Goal: Information Seeking & Learning: Check status

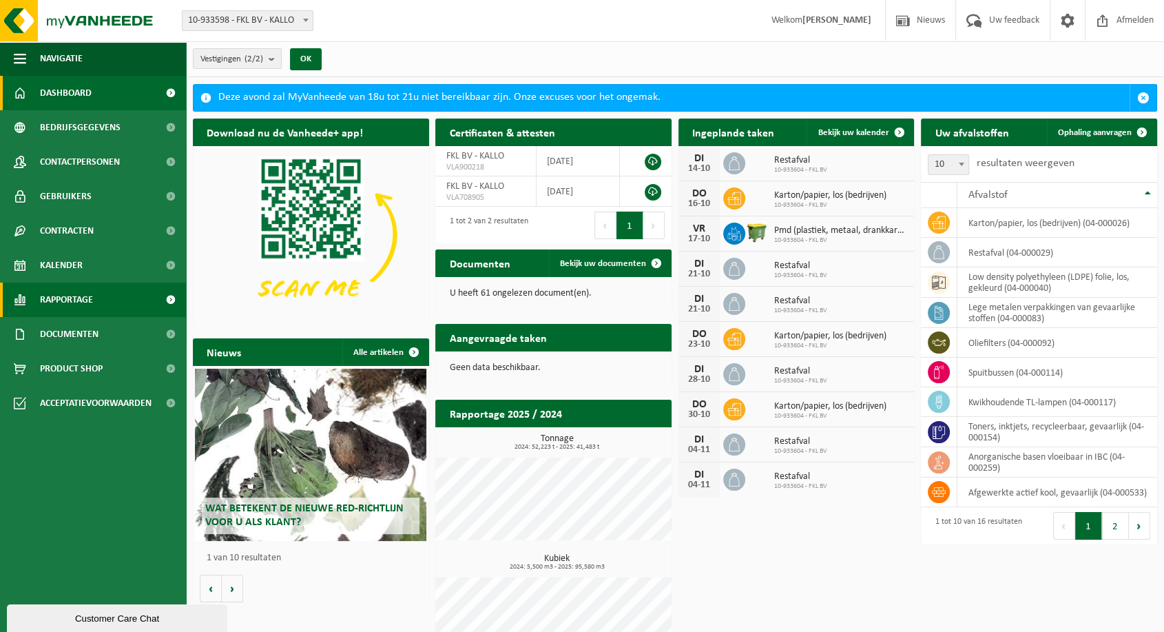
click at [88, 302] on span "Rapportage" at bounding box center [66, 299] width 53 height 34
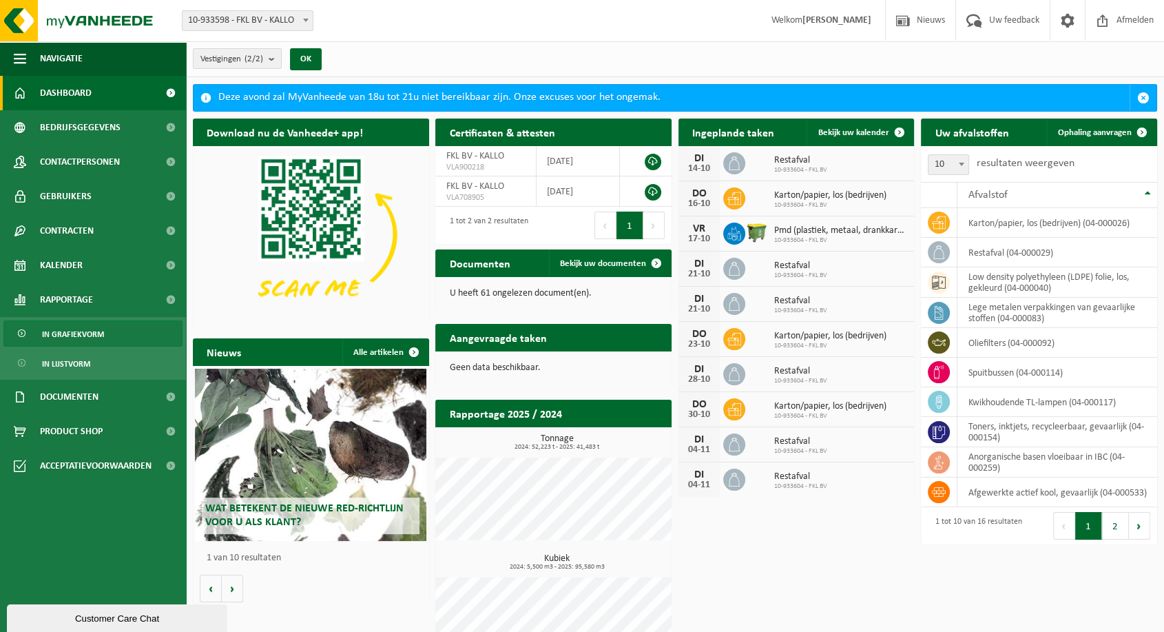
click at [77, 330] on span "In grafiekvorm" at bounding box center [73, 334] width 62 height 26
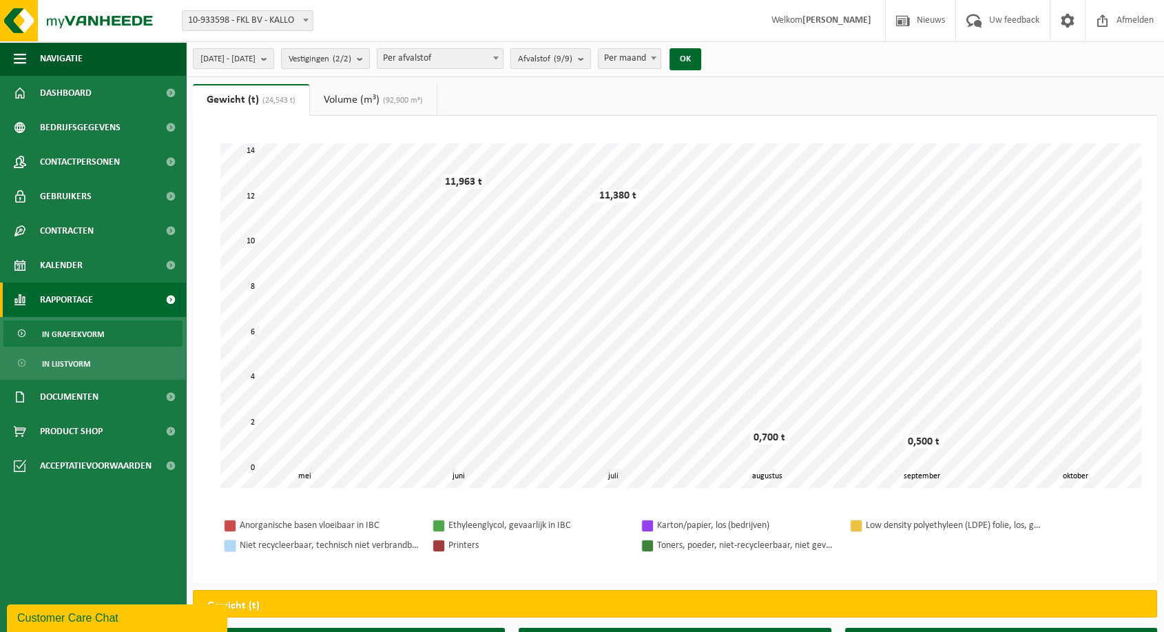
click at [395, 108] on link "Volume (m³) (92,900 m³)" at bounding box center [373, 100] width 127 height 32
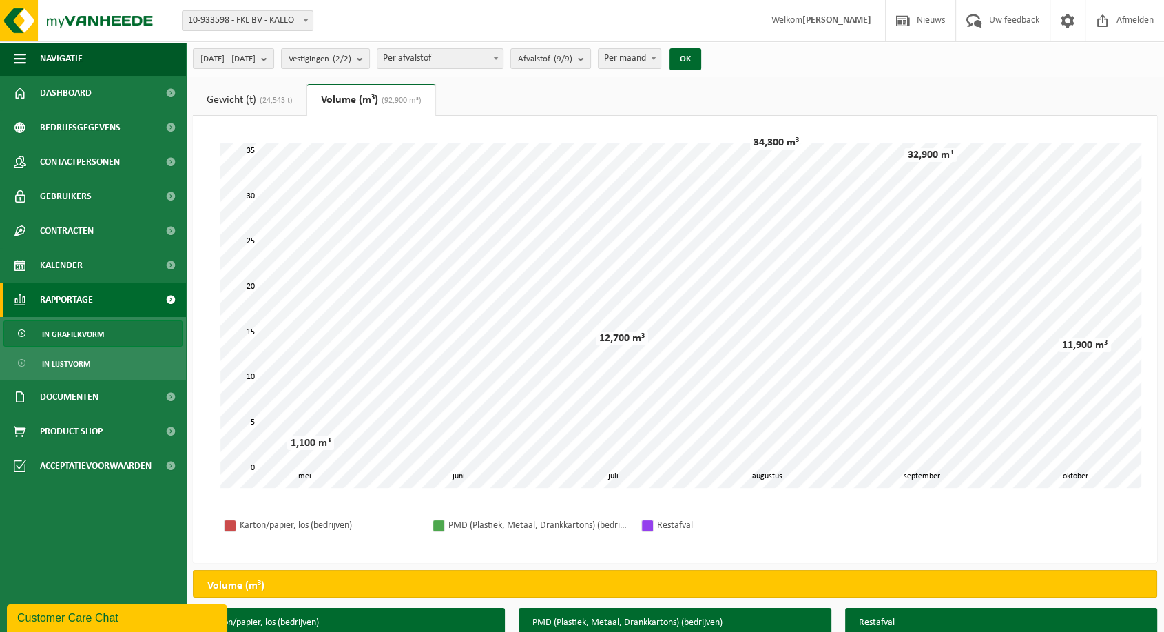
click at [286, 104] on span "(24,543 t)" at bounding box center [274, 100] width 37 height 8
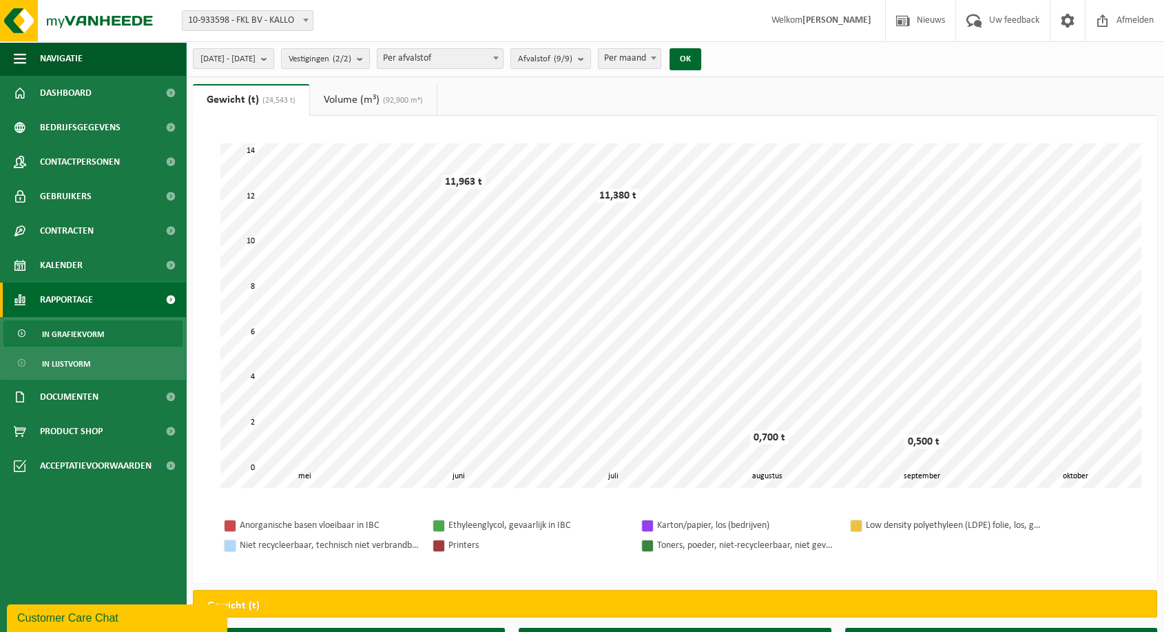
click at [245, 68] on button "2025-05-01 - 2025-10-14" at bounding box center [233, 58] width 81 height 21
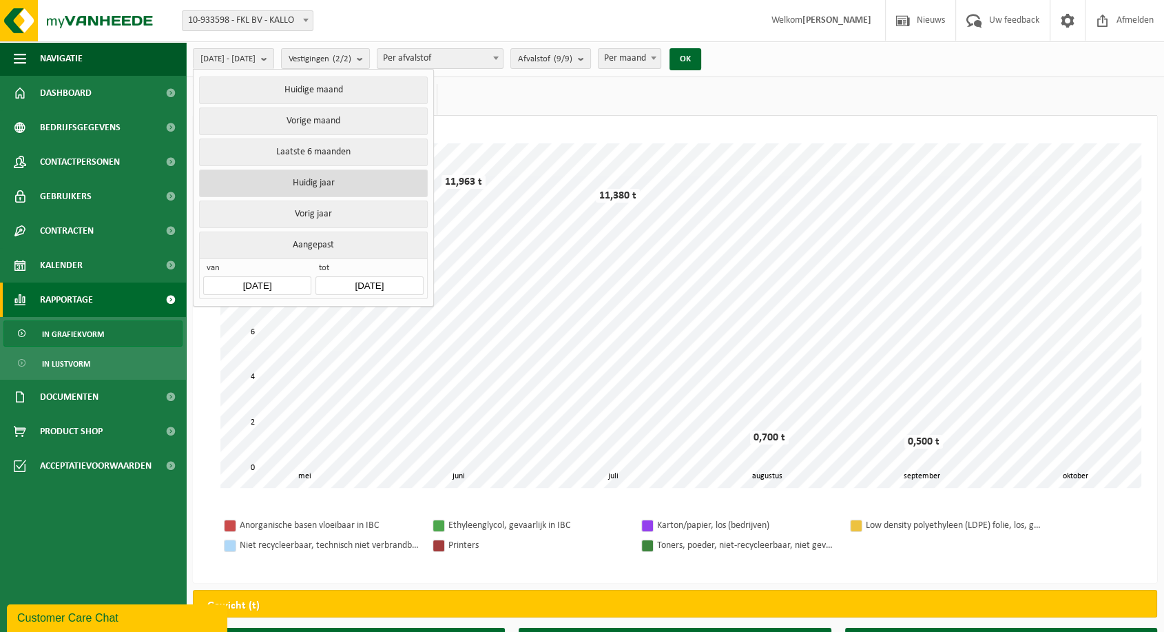
click at [345, 171] on button "Huidig jaar" at bounding box center [313, 183] width 228 height 28
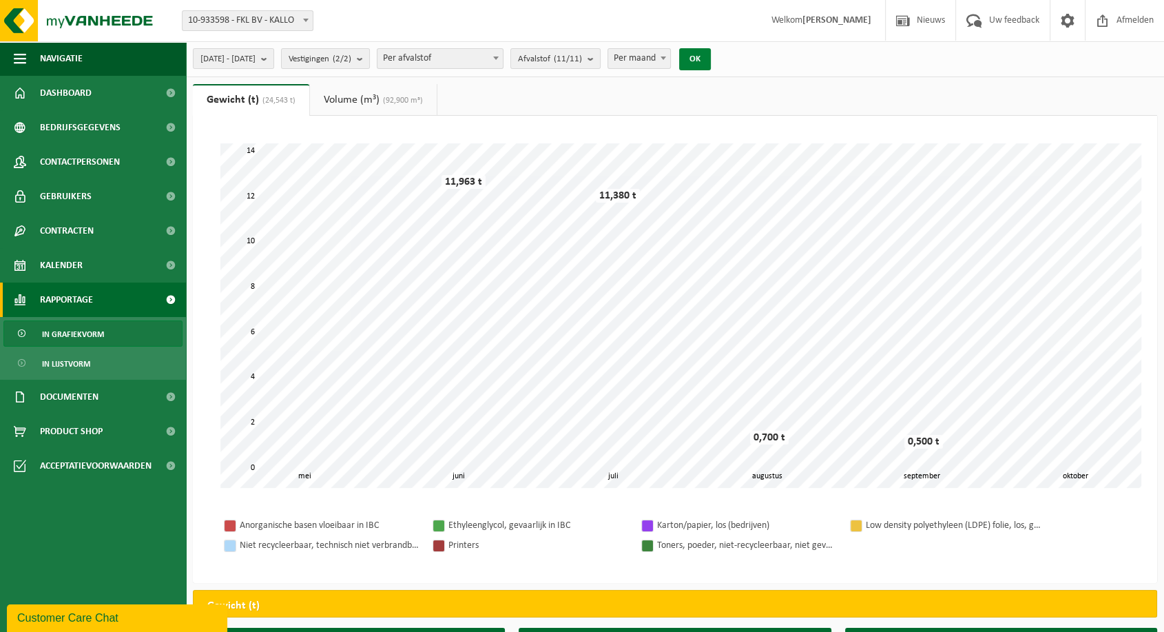
click at [711, 51] on button "OK" at bounding box center [695, 59] width 32 height 22
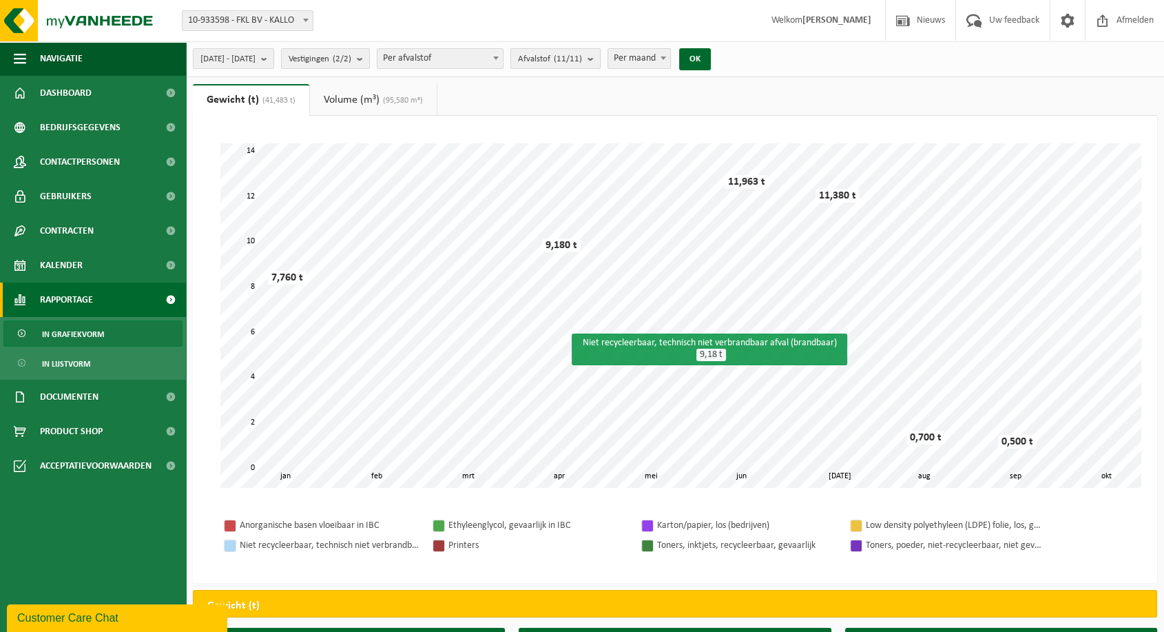
click at [582, 67] on span "Afvalstof (11/11)" at bounding box center [550, 59] width 64 height 21
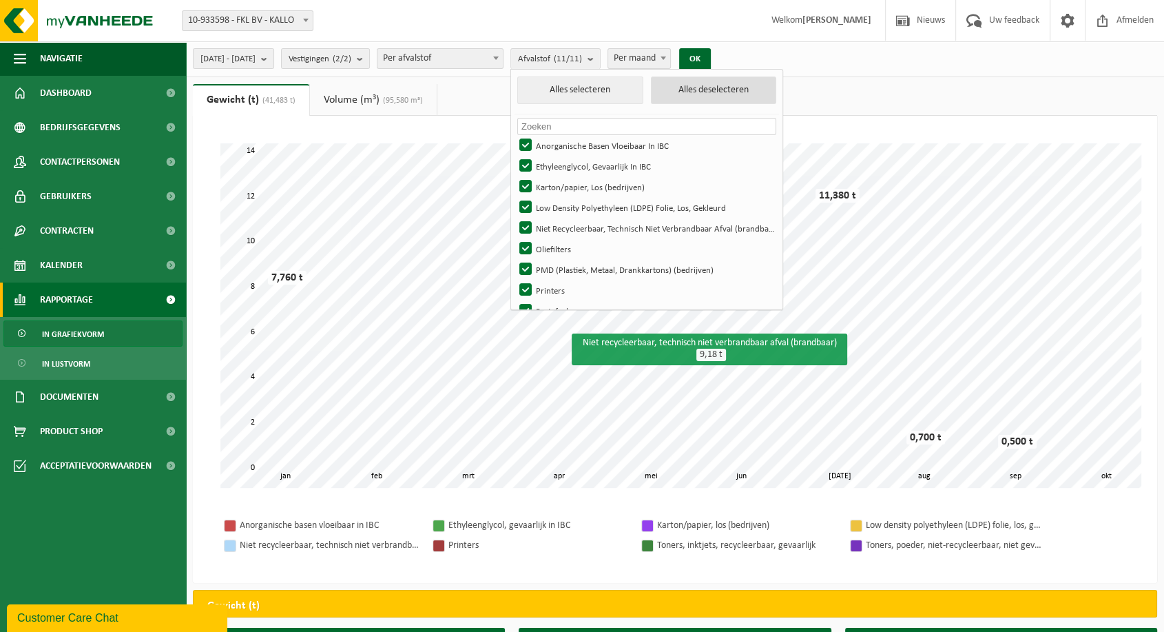
click at [718, 92] on button "Alles deselecteren" at bounding box center [714, 90] width 126 height 28
checkbox input "false"
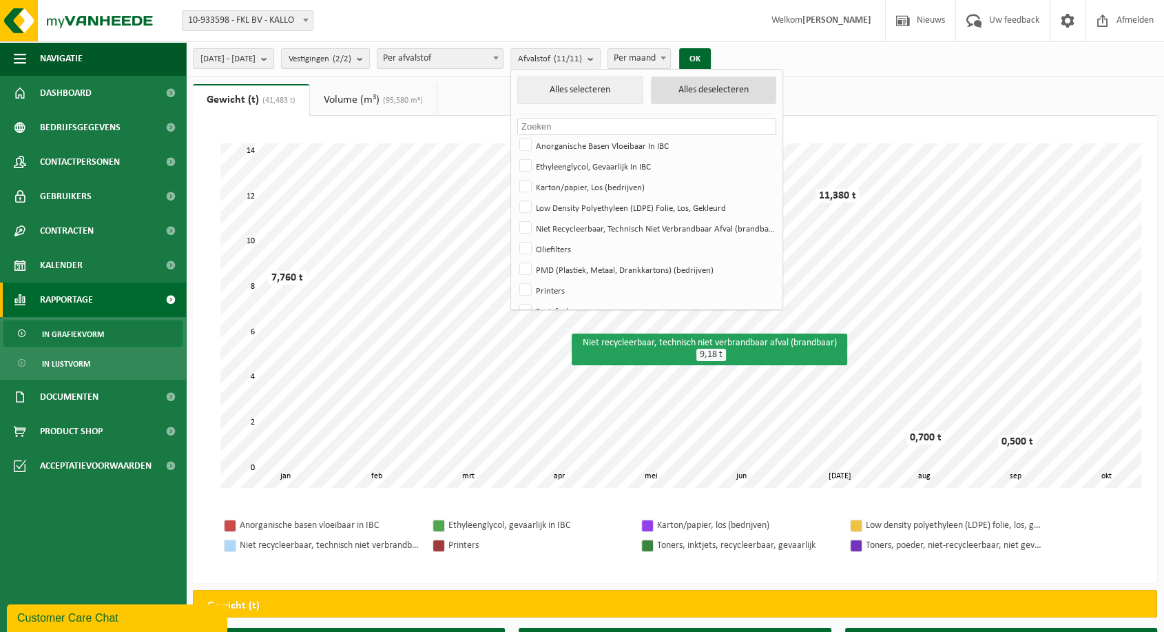
checkbox input "false"
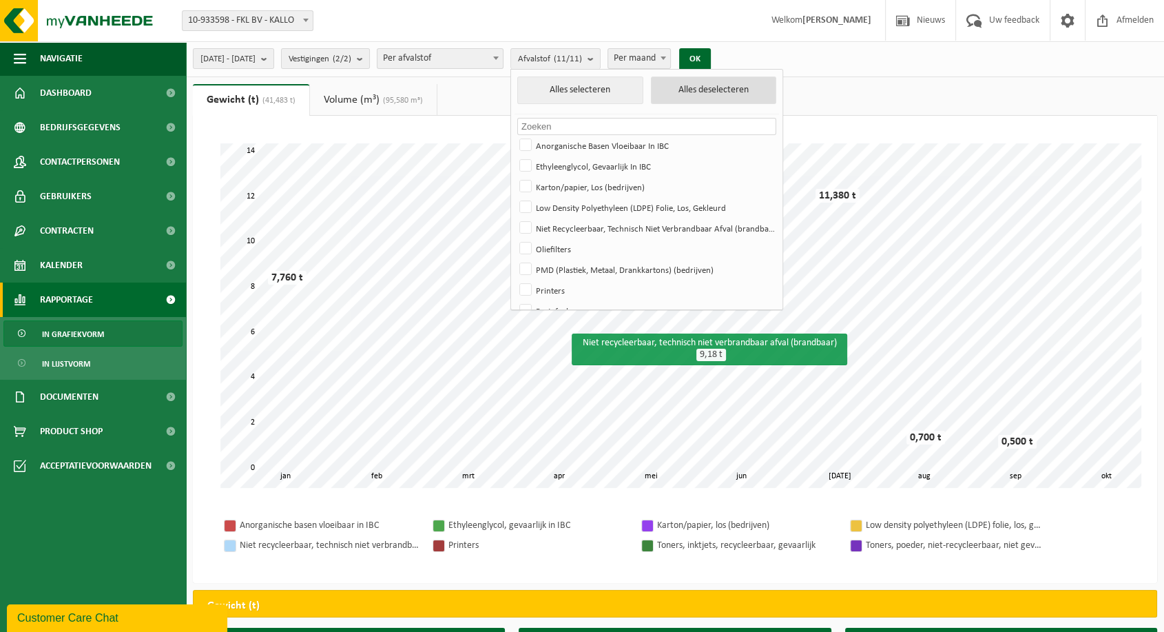
checkbox input "false"
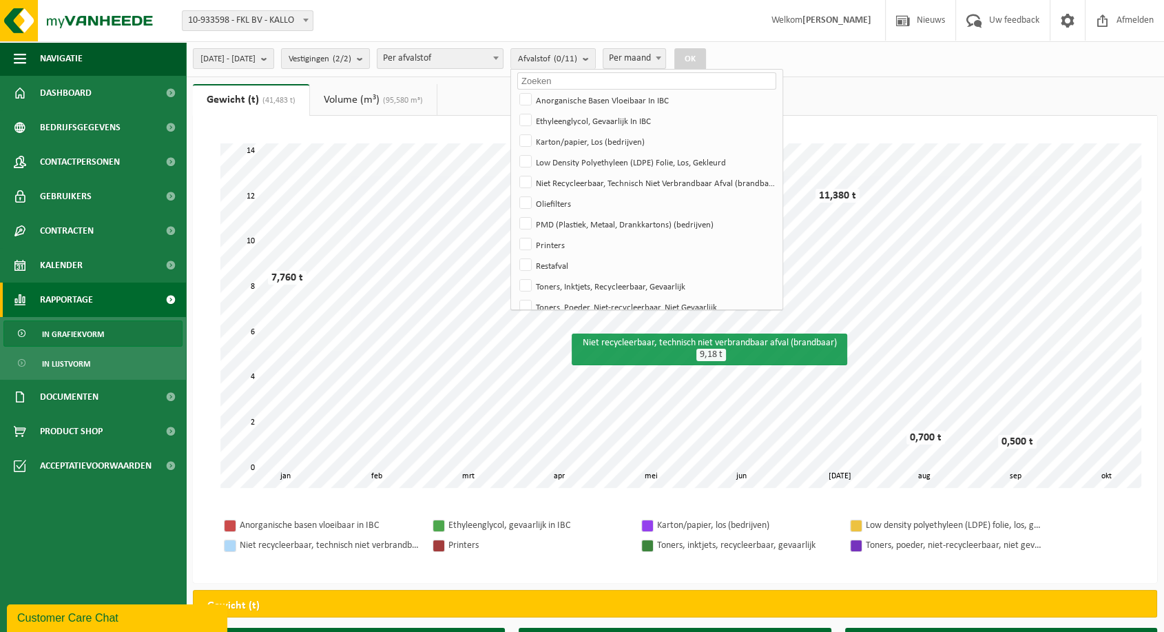
scroll to position [48, 0]
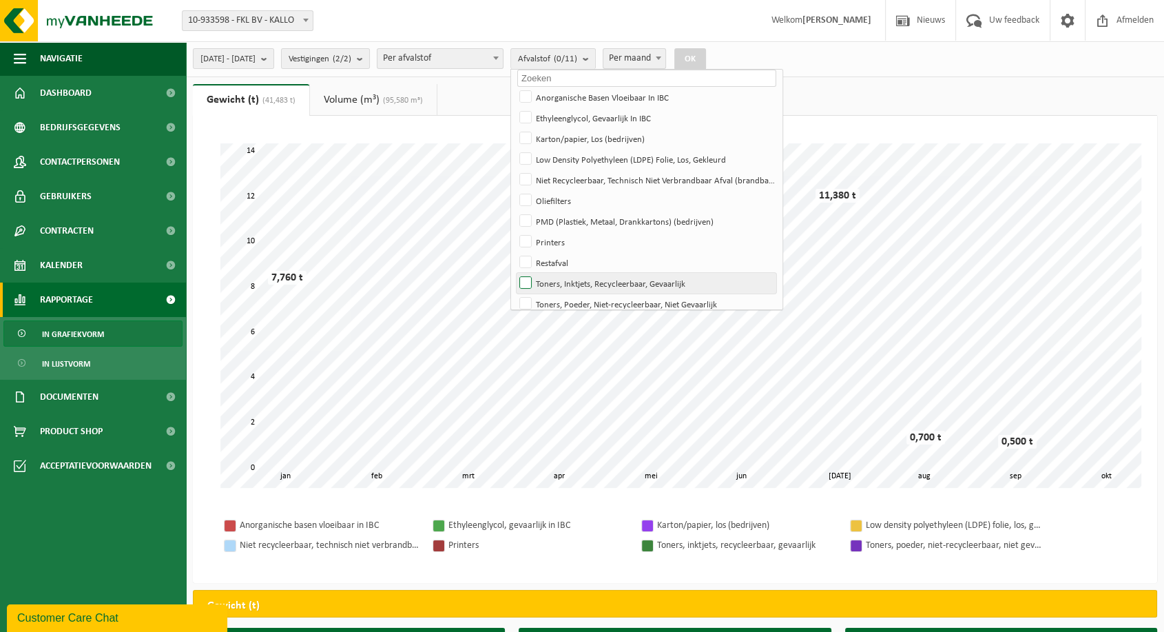
click at [563, 276] on label "Toners, Inktjets, Recycleerbaar, Gevaarlijk" at bounding box center [646, 283] width 259 height 21
click at [514, 273] on input "Toners, Inktjets, Recycleerbaar, Gevaarlijk" at bounding box center [514, 272] width 1 height 1
checkbox input "true"
click at [560, 297] on label "Toners, Poeder, Niet-recycleerbaar, Niet Gevaarlijk" at bounding box center [646, 303] width 259 height 21
click at [514, 293] on input "Toners, Poeder, Niet-recycleerbaar, Niet Gevaarlijk" at bounding box center [514, 293] width 1 height 1
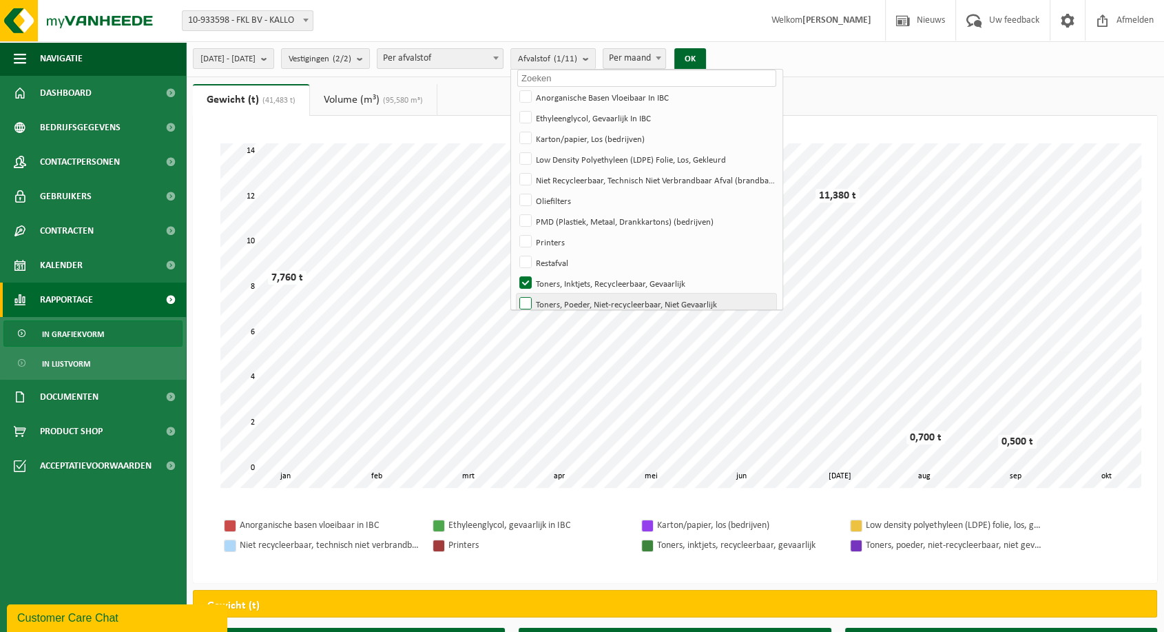
checkbox input "true"
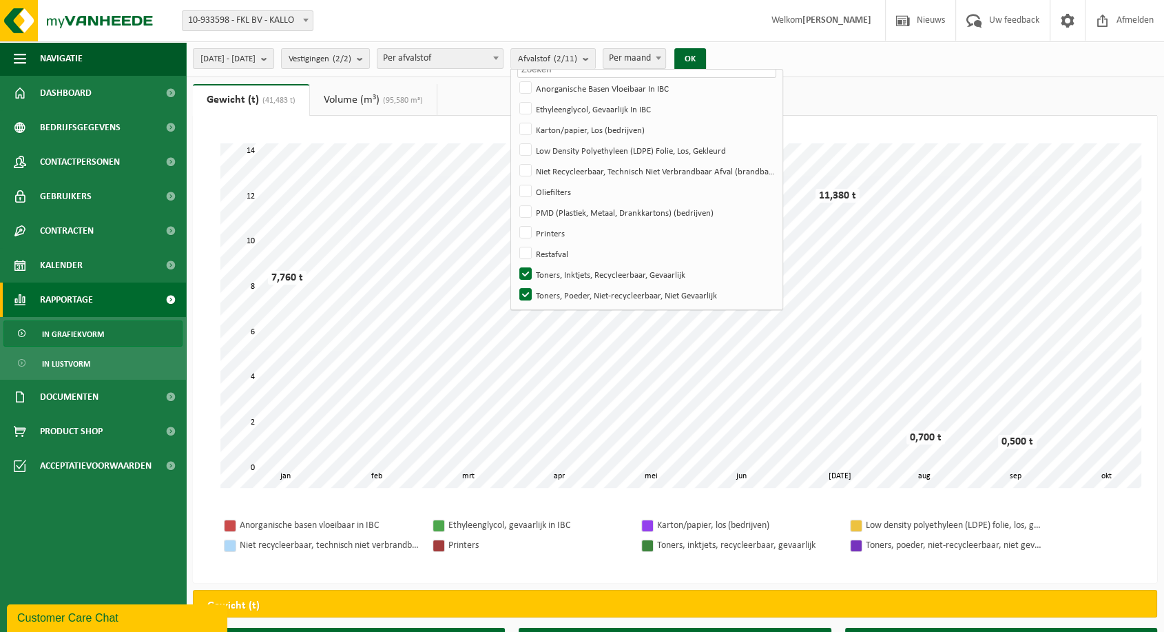
scroll to position [0, 0]
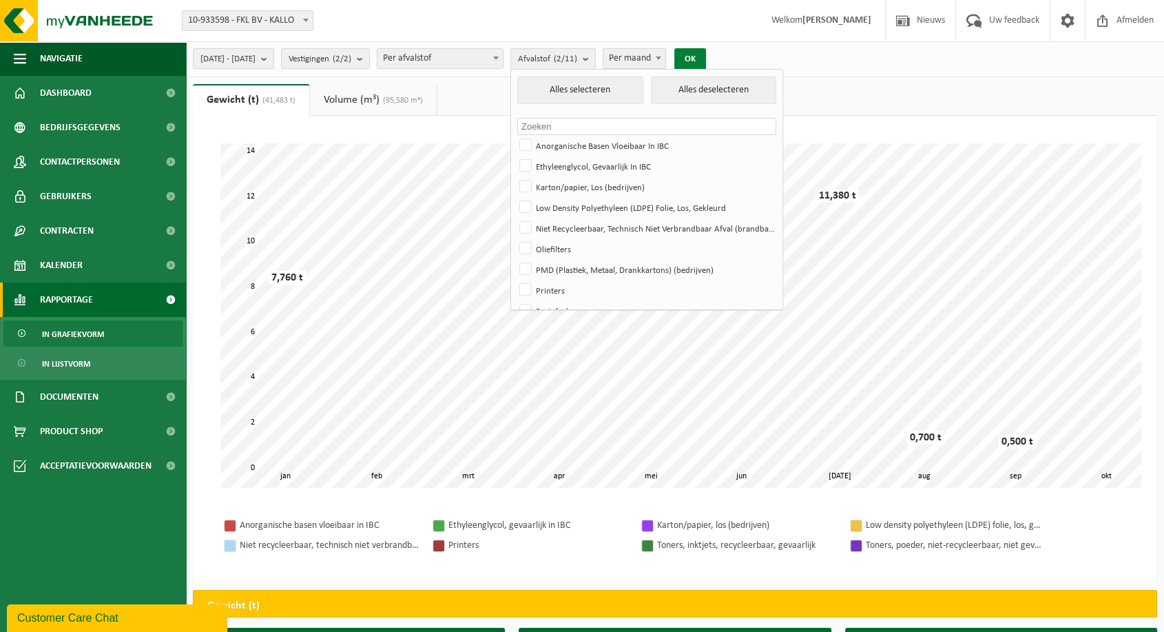
click at [706, 55] on button "OK" at bounding box center [690, 59] width 32 height 22
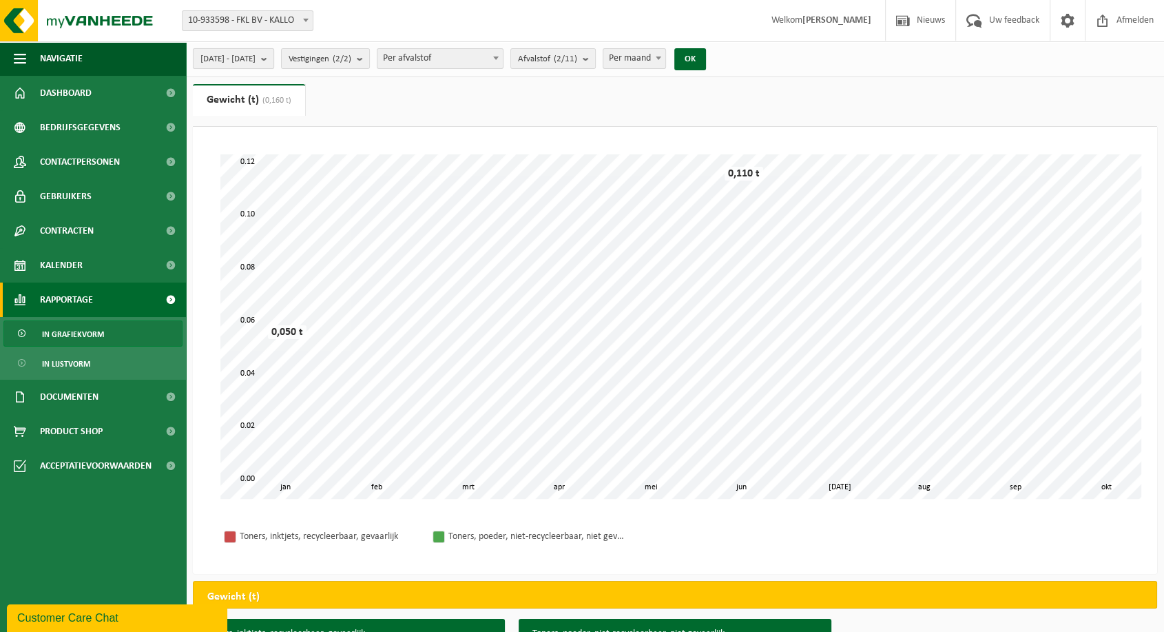
click at [254, 66] on span "2025-01-01 - 2025-10-14" at bounding box center [227, 59] width 55 height 21
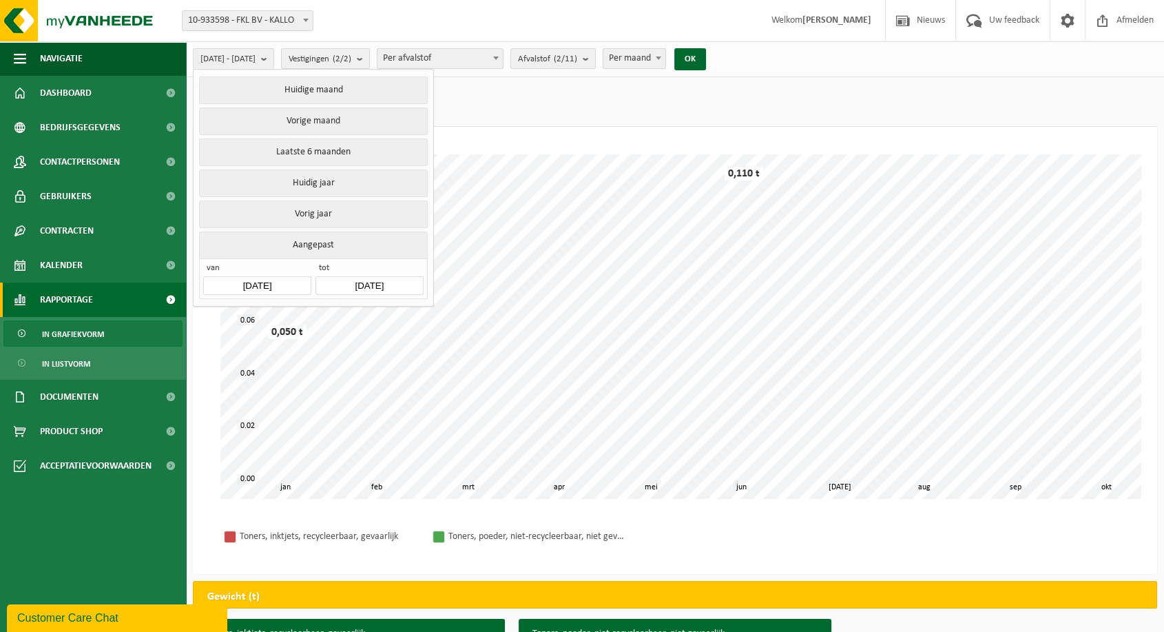
click at [273, 278] on input "2025-01-01" at bounding box center [256, 285] width 107 height 19
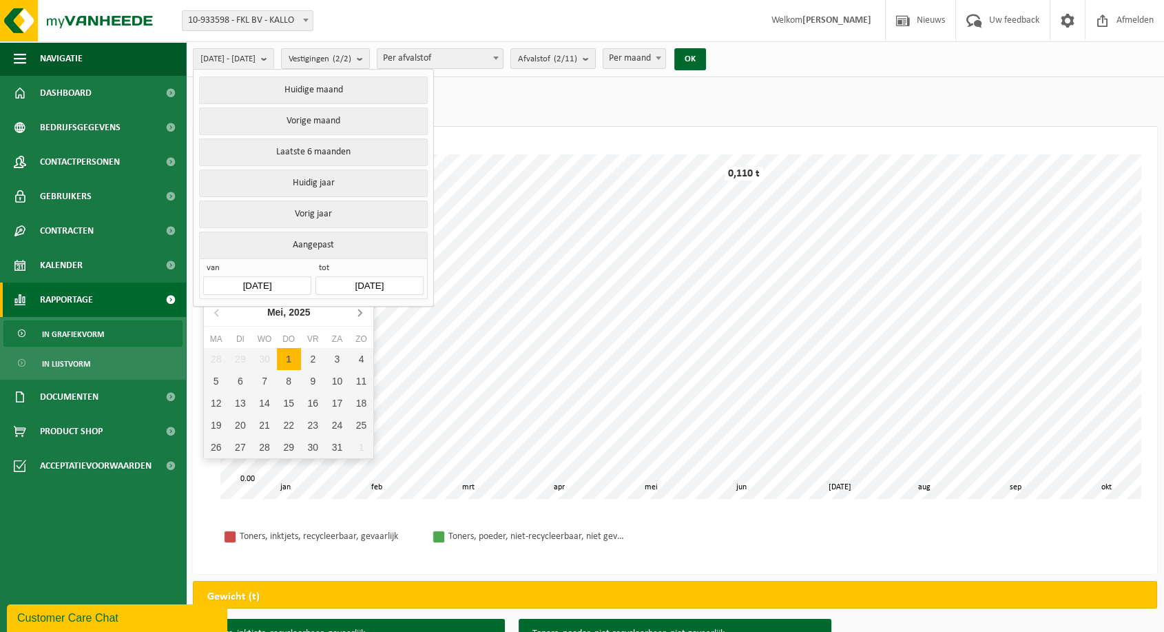
click at [361, 313] on icon at bounding box center [359, 312] width 3 height 7
click at [239, 354] on div "1" at bounding box center [240, 359] width 24 height 22
type input "[DATE]"
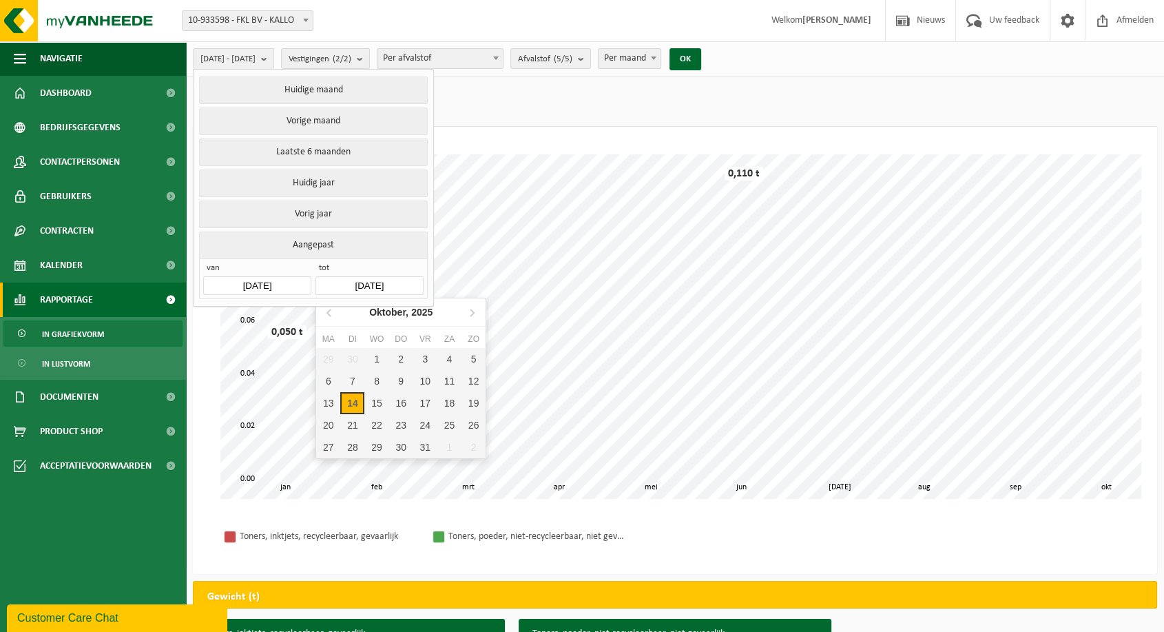
click at [365, 288] on input "2025-10-14" at bounding box center [368, 285] width 107 height 19
click at [329, 308] on icon at bounding box center [330, 312] width 22 height 22
click at [358, 448] on div "30" at bounding box center [352, 447] width 24 height 22
type input "[DATE]"
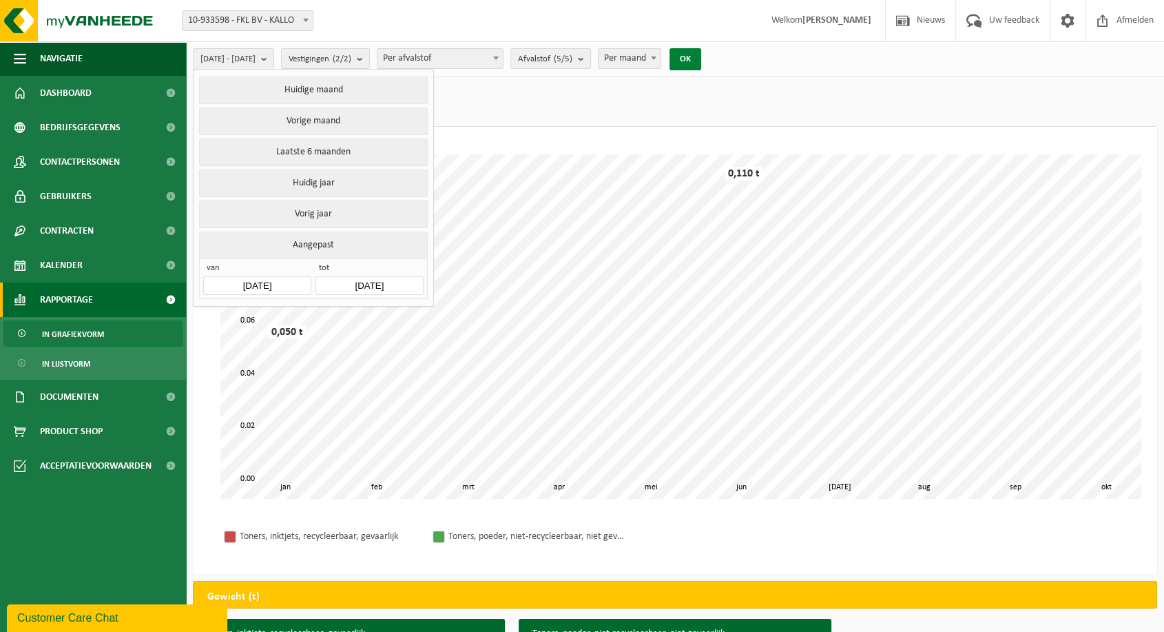
click at [701, 57] on button "OK" at bounding box center [685, 59] width 32 height 22
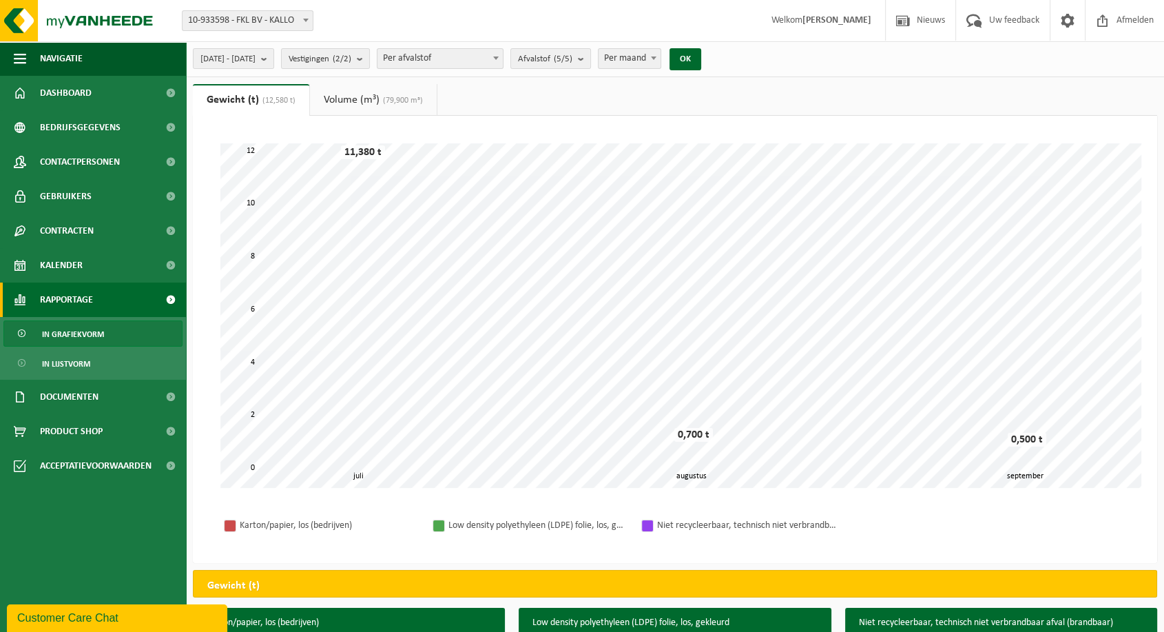
click at [397, 101] on span "(79,900 m³)" at bounding box center [400, 100] width 43 height 8
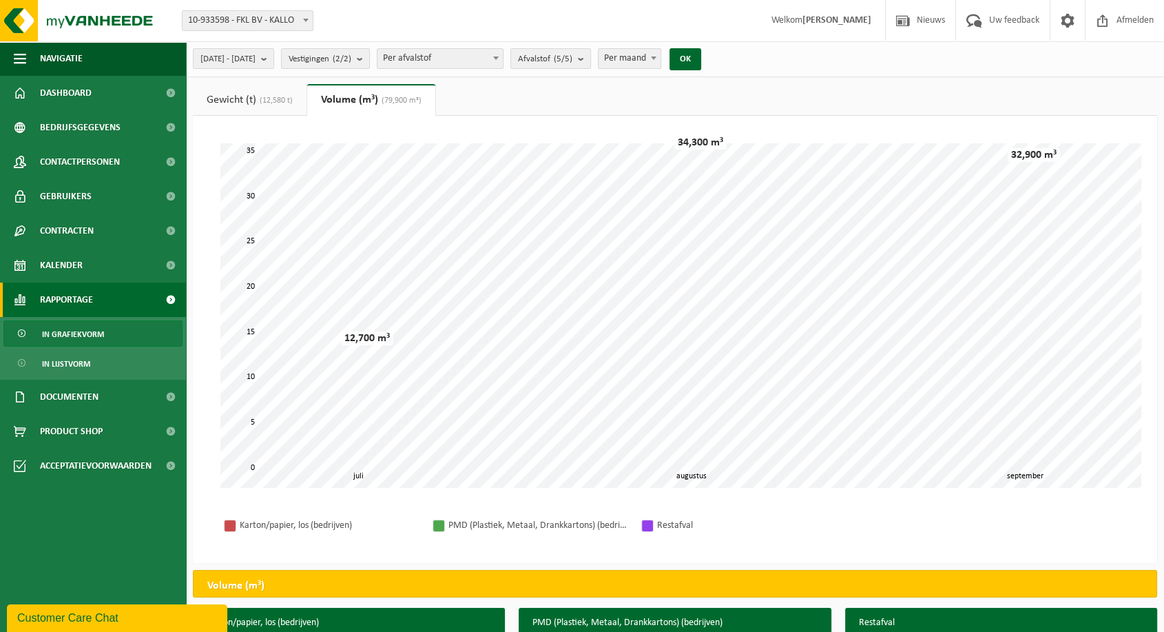
click at [253, 88] on link "Gewicht (t) (12,580 t)" at bounding box center [250, 100] width 114 height 32
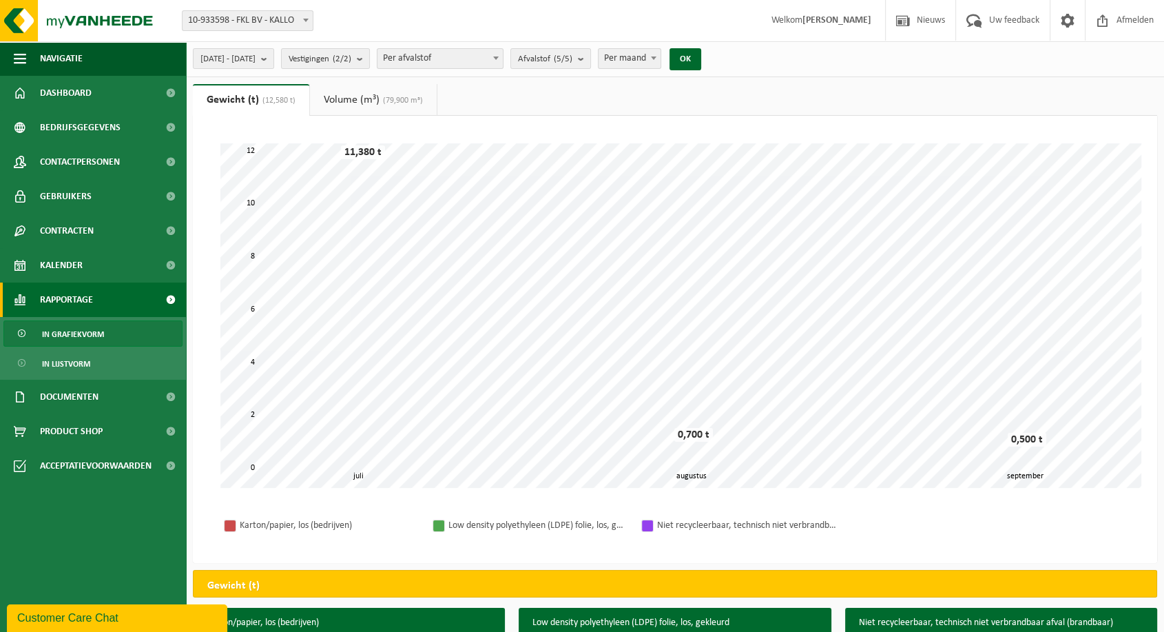
click at [391, 102] on span "(79,900 m³)" at bounding box center [400, 100] width 43 height 8
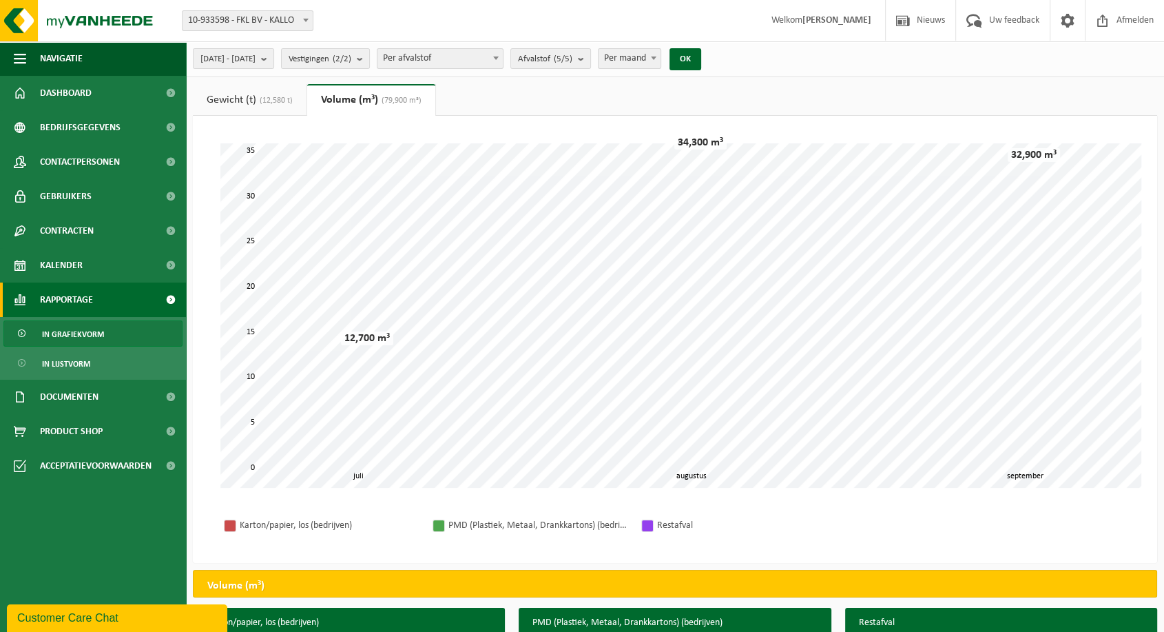
click at [257, 100] on link "Gewicht (t) (12,580 t)" at bounding box center [250, 100] width 114 height 32
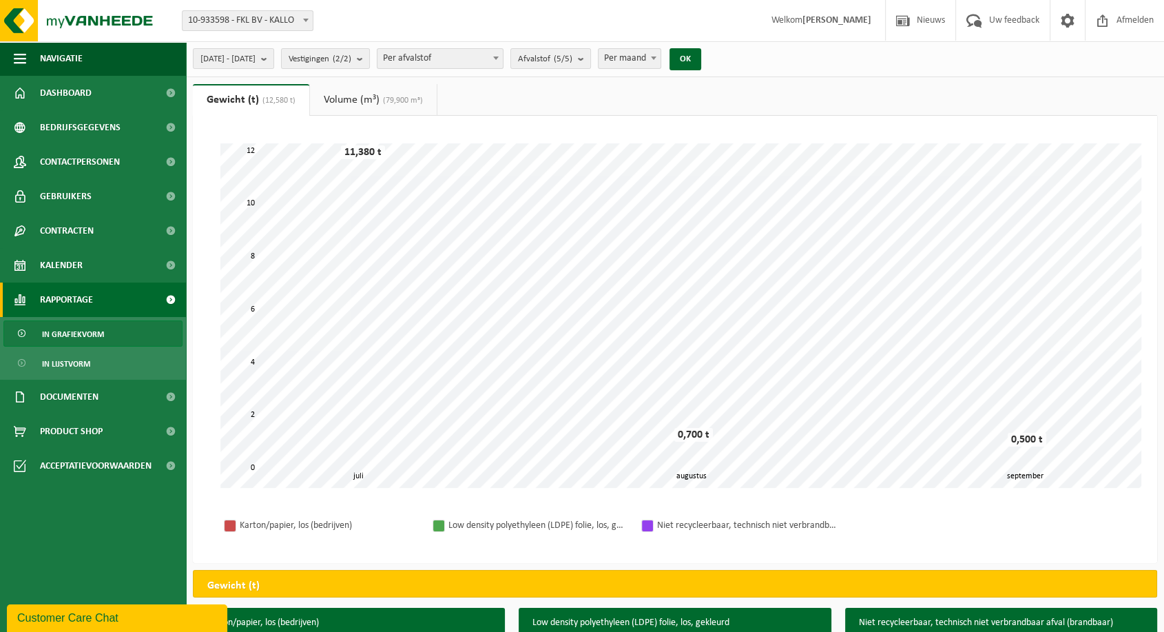
click at [398, 103] on span "(79,900 m³)" at bounding box center [400, 100] width 43 height 8
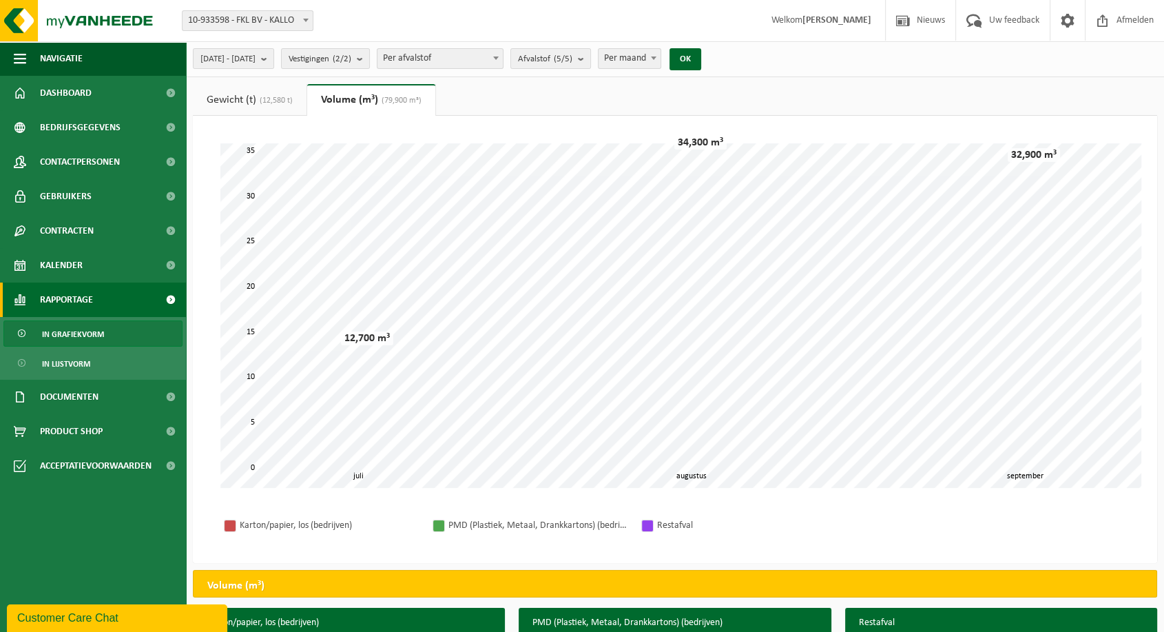
click at [231, 97] on link "Gewicht (t) (12,580 t)" at bounding box center [250, 100] width 114 height 32
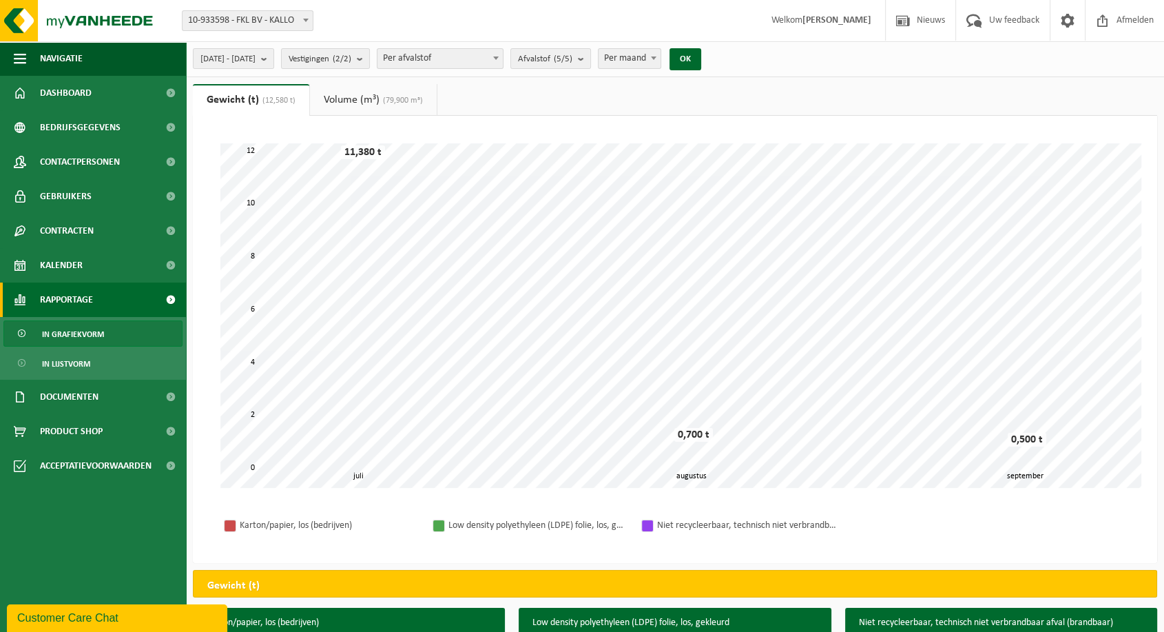
click at [362, 89] on link "Volume (m³) (79,900 m³)" at bounding box center [373, 100] width 127 height 32
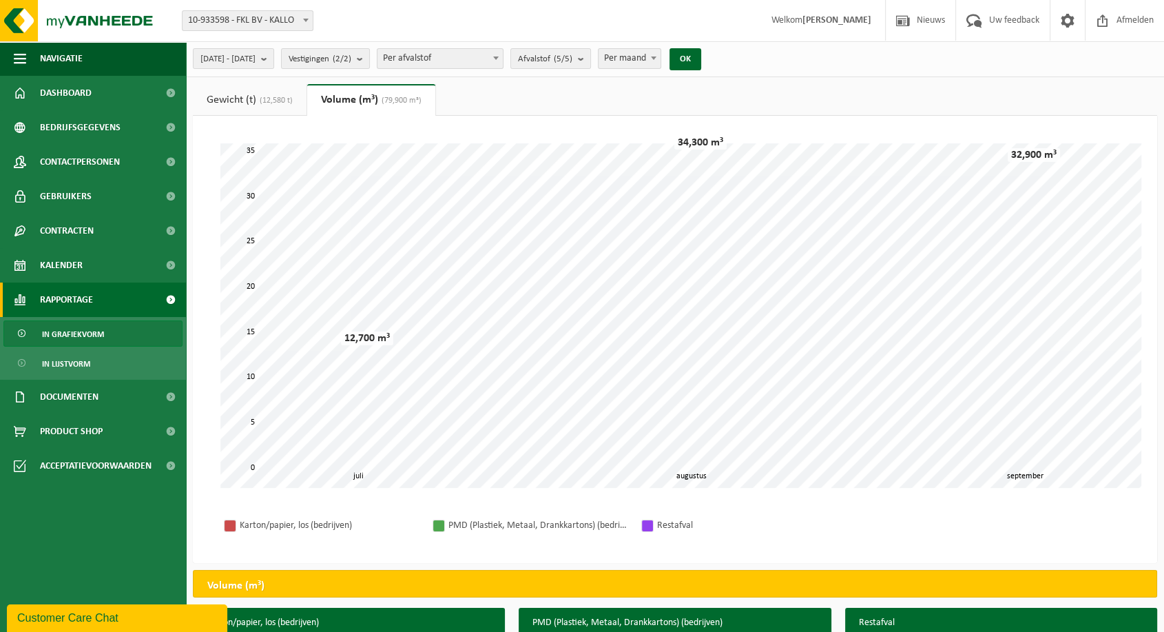
click at [261, 85] on link "Gewicht (t) (12,580 t)" at bounding box center [250, 100] width 114 height 32
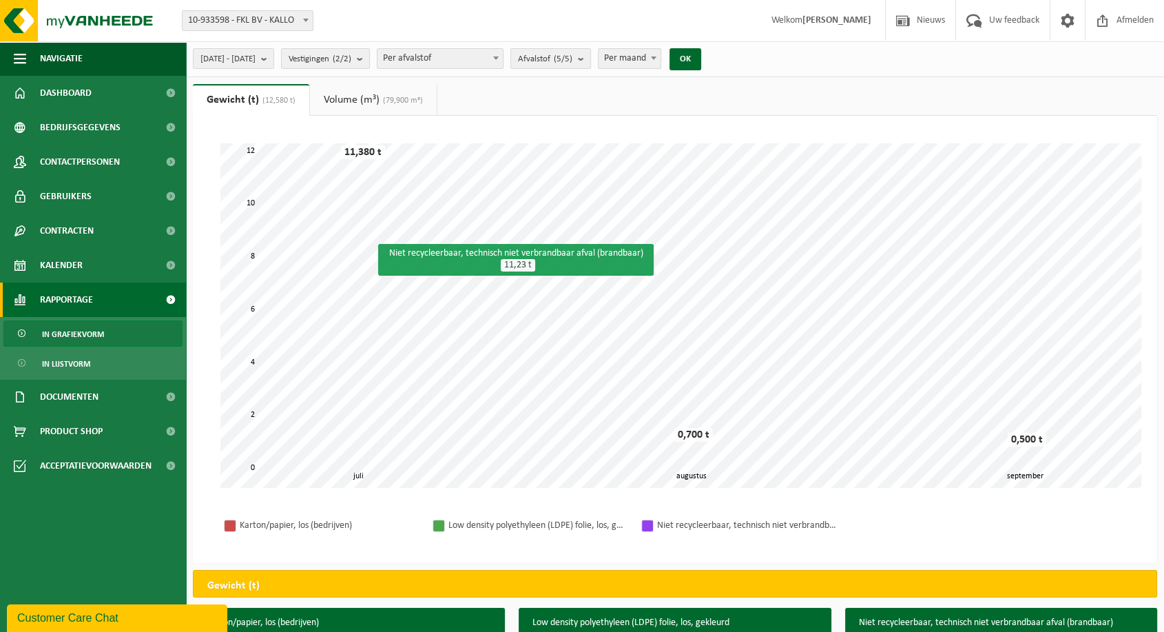
click at [388, 260] on div "Niet recycleerbaar, technisch niet verbrandbaar afval (brandbaar) 11,23 t" at bounding box center [515, 260] width 275 height 32
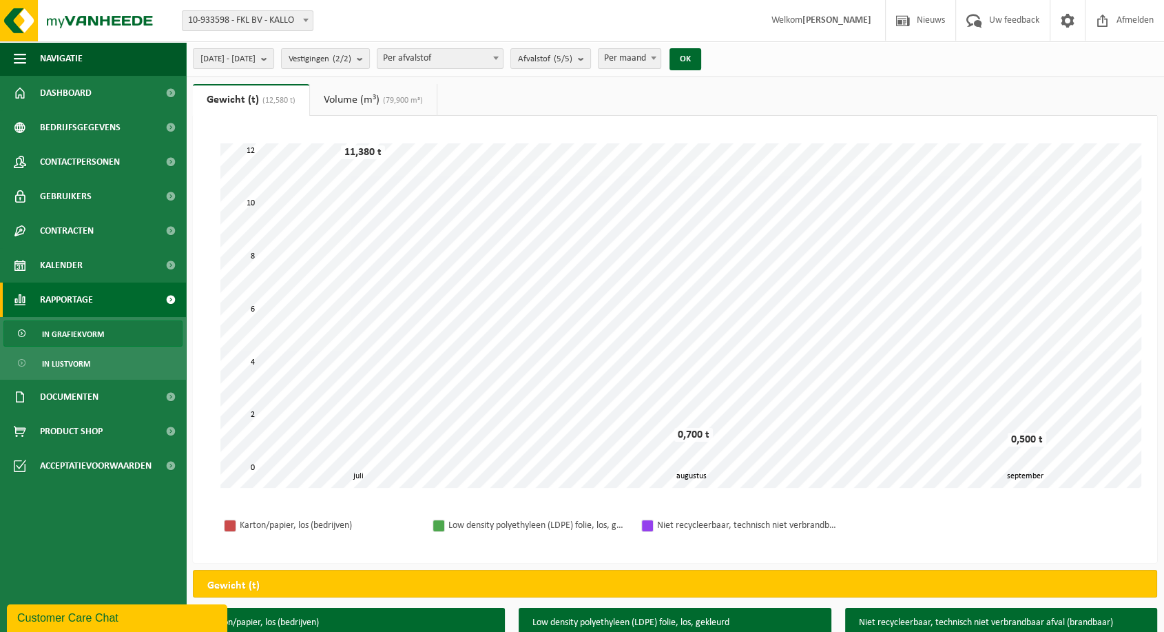
click at [406, 87] on link "Volume (m³) (79,900 m³)" at bounding box center [373, 100] width 127 height 32
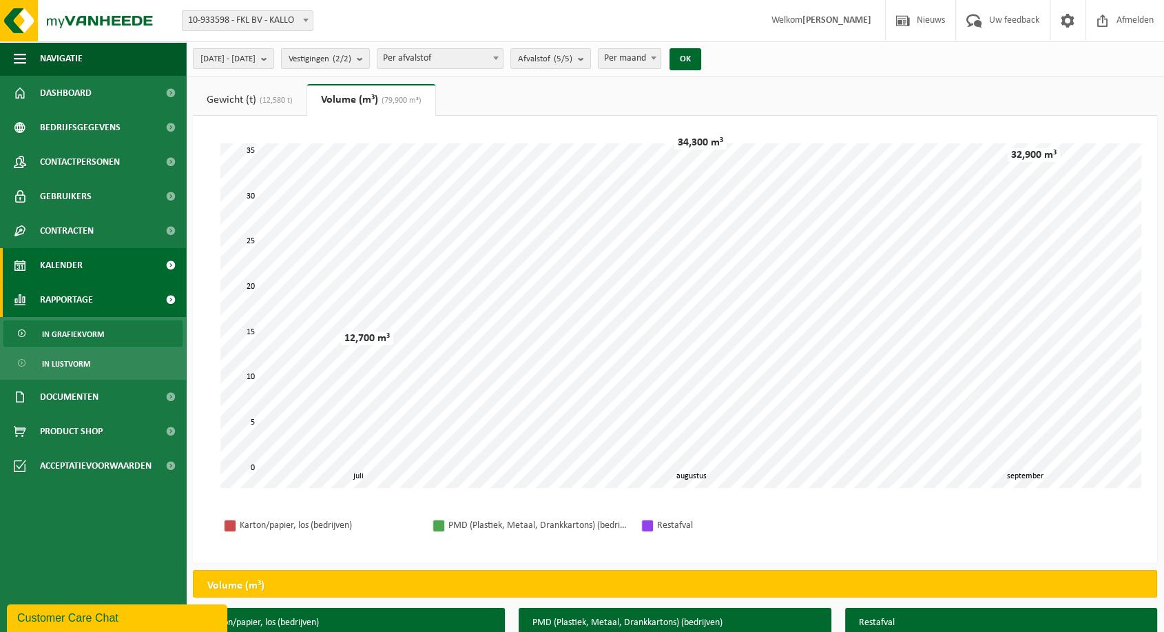
click at [92, 262] on link "Kalender" at bounding box center [93, 265] width 186 height 34
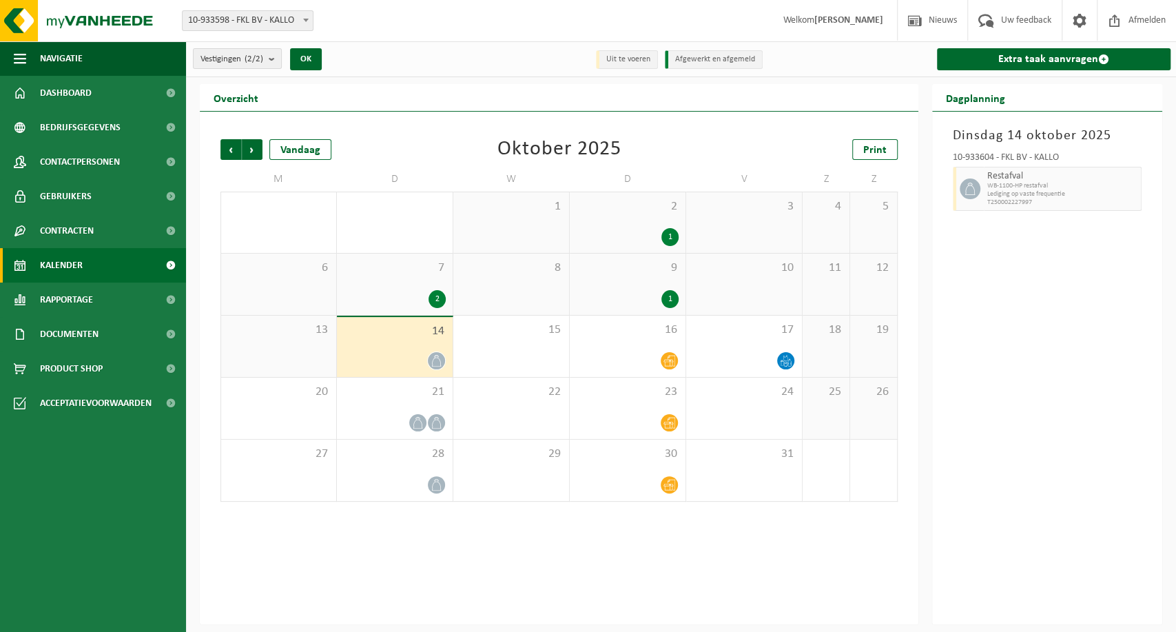
click at [241, 152] on div "Volgende" at bounding box center [251, 149] width 21 height 21
click at [232, 149] on span "Vorige" at bounding box center [230, 149] width 21 height 21
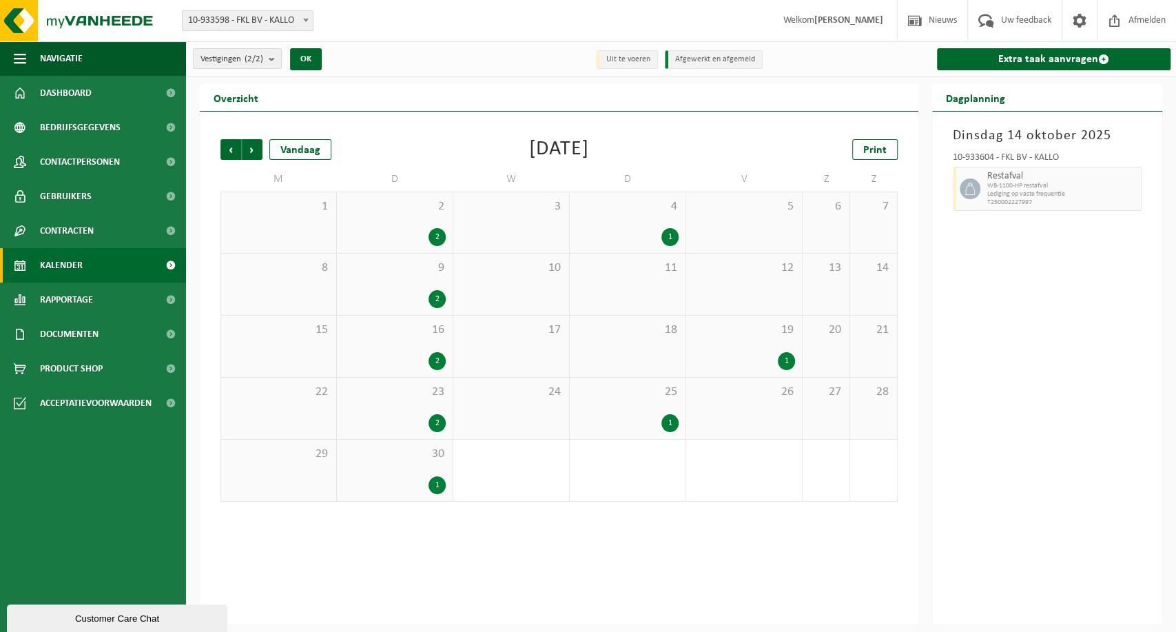
click at [361, 284] on div "9 2" at bounding box center [395, 283] width 116 height 61
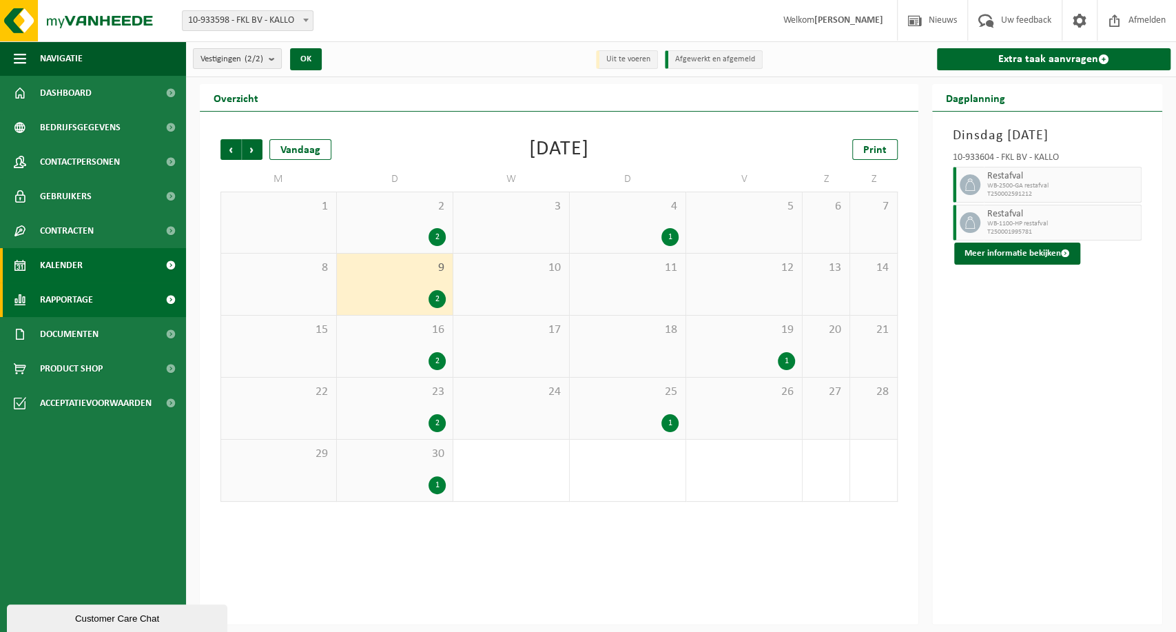
click at [79, 300] on span "Rapportage" at bounding box center [66, 299] width 53 height 34
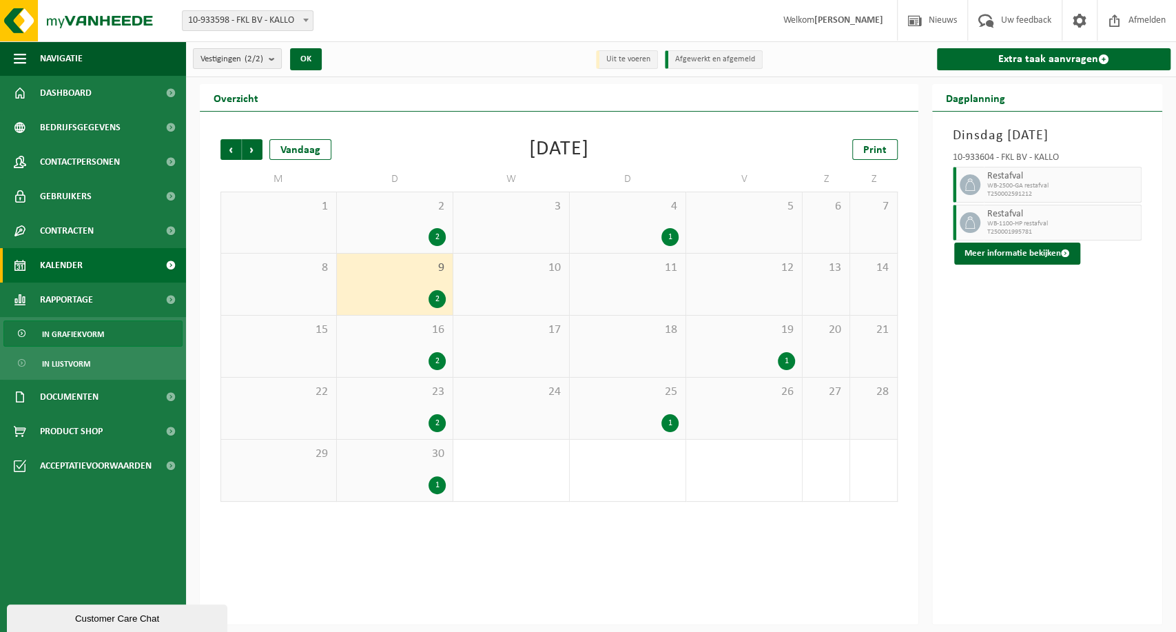
click at [91, 335] on span "In grafiekvorm" at bounding box center [73, 334] width 62 height 26
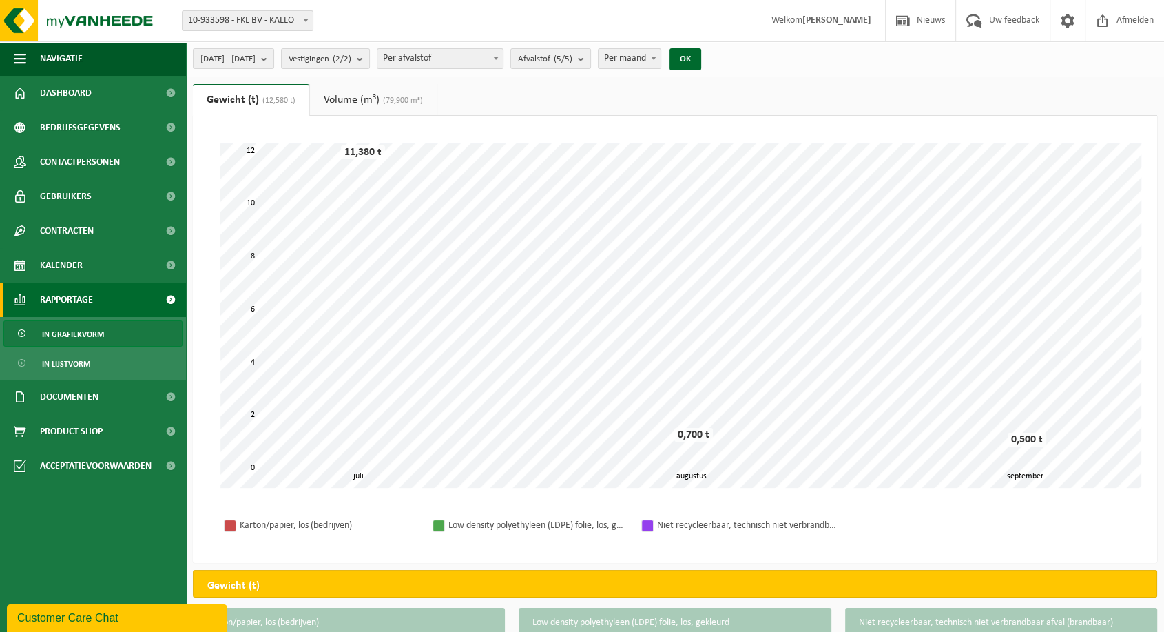
click at [365, 90] on link "Volume (m³) (79,900 m³)" at bounding box center [373, 100] width 127 height 32
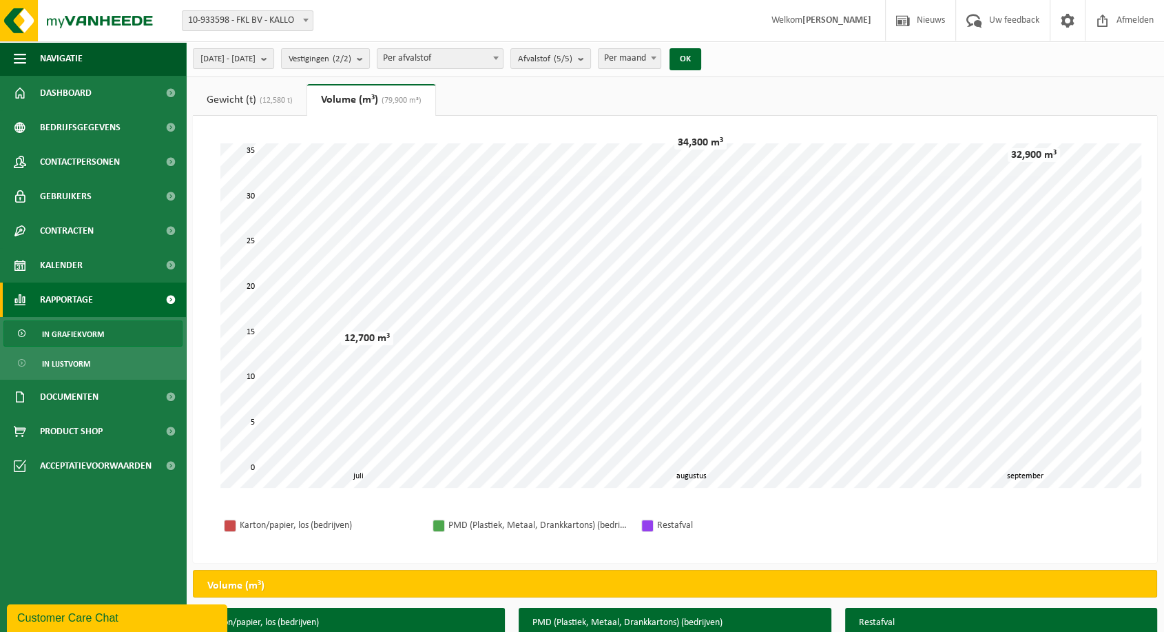
click at [296, 108] on link "Gewicht (t) (12,580 t)" at bounding box center [250, 100] width 114 height 32
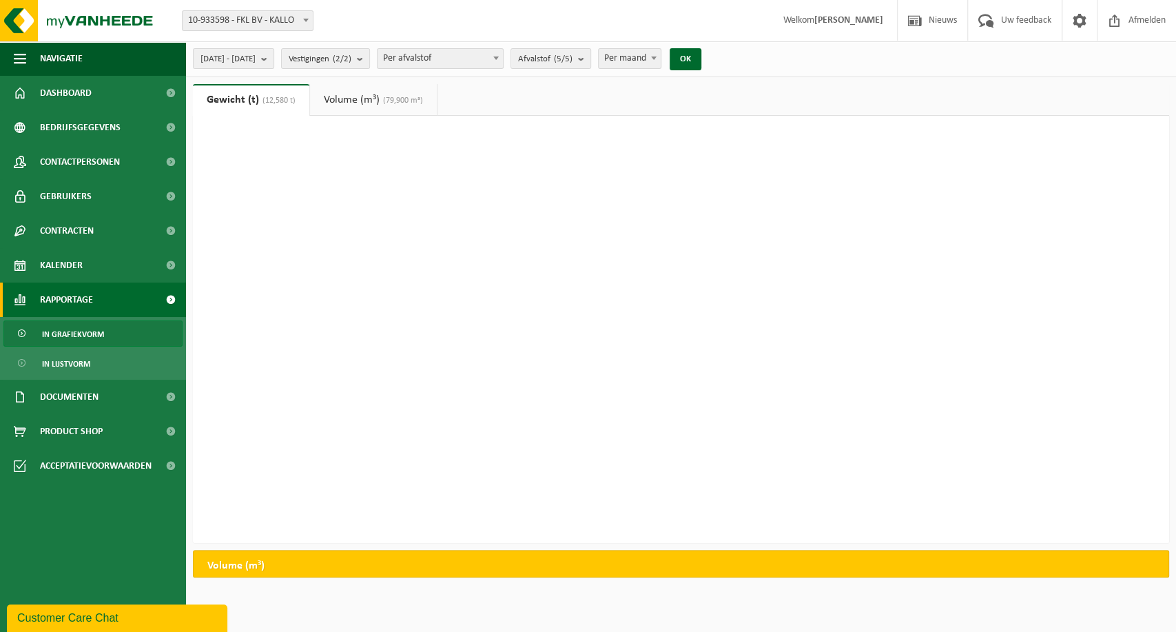
click at [296, 108] on link "Gewicht (t) (12,580 t)" at bounding box center [251, 100] width 116 height 32
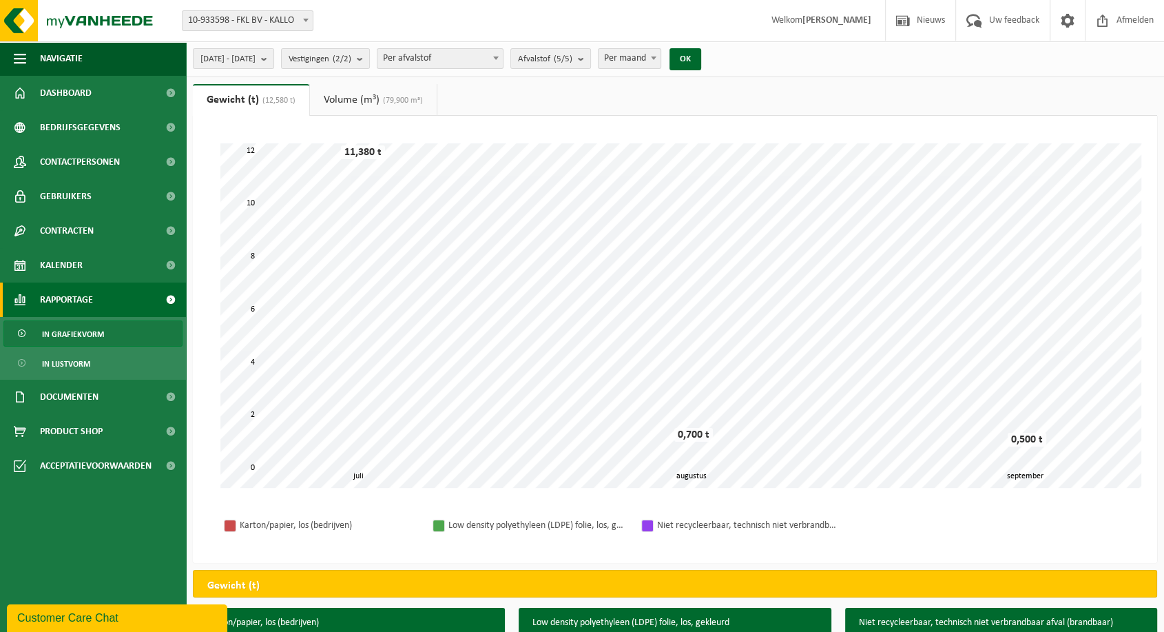
click at [402, 103] on span "(79,900 m³)" at bounding box center [400, 100] width 43 height 8
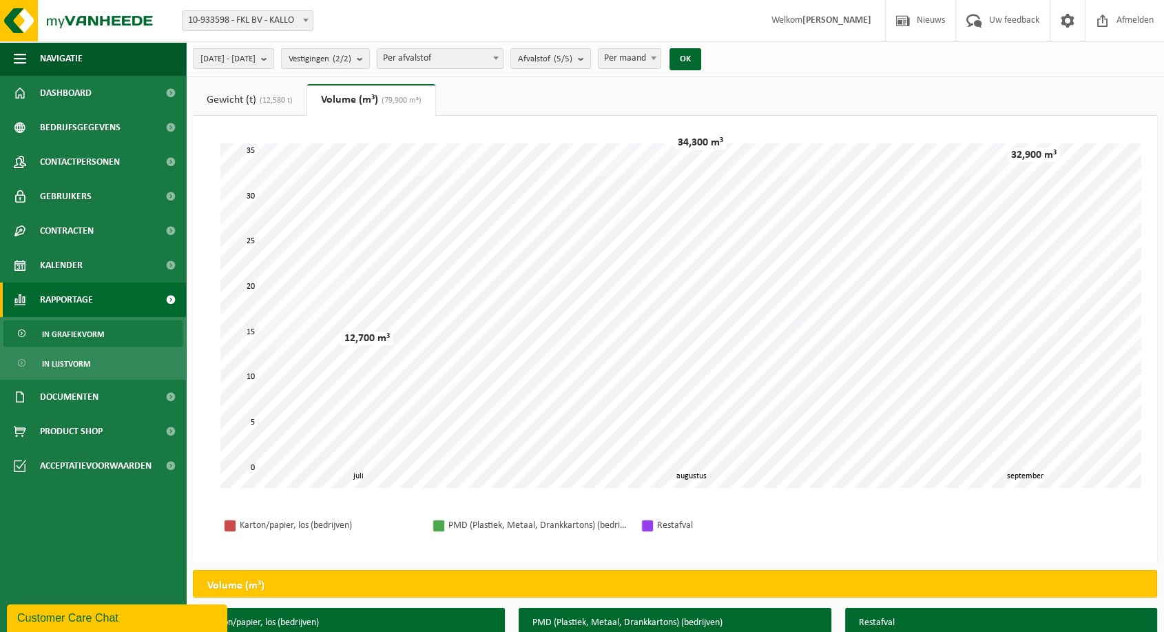
click at [282, 86] on link "Gewicht (t) (12,580 t)" at bounding box center [250, 100] width 114 height 32
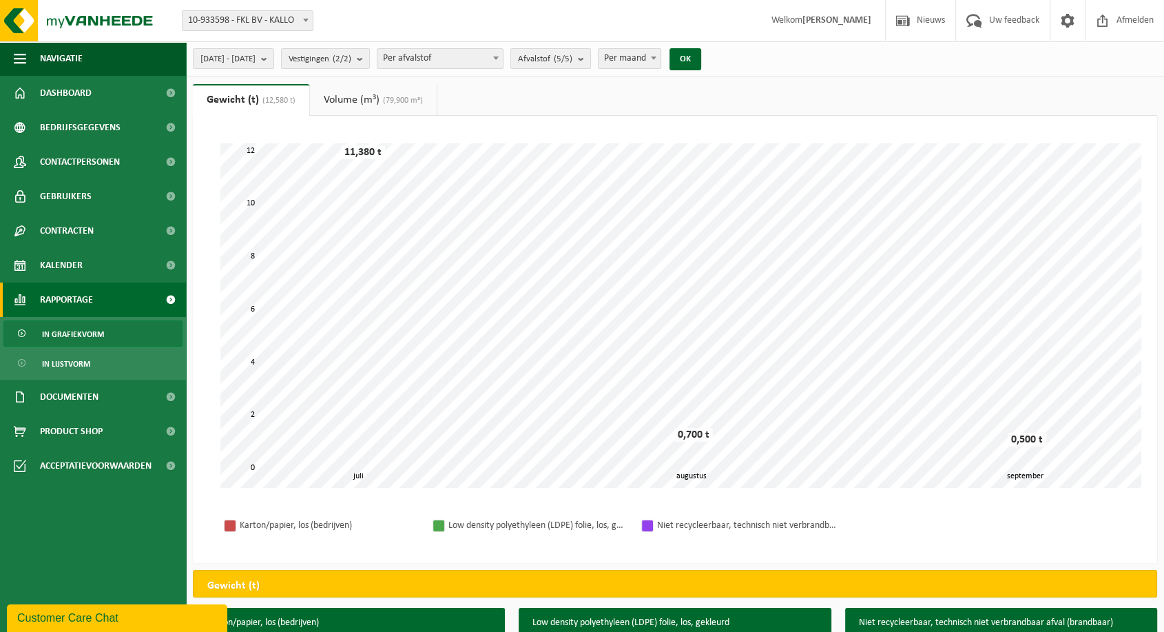
click at [395, 107] on link "Volume (m³) (79,900 m³)" at bounding box center [373, 100] width 127 height 32
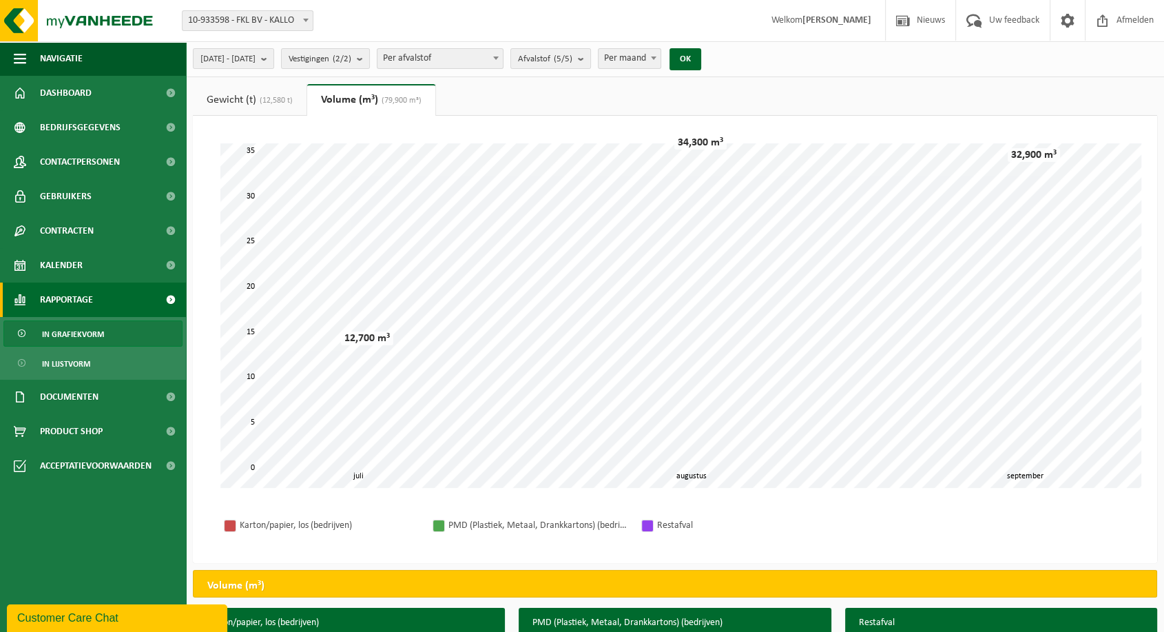
click at [239, 79] on div "2025-07-01 - 2025-09-30 Huidige maand Vorige maand Laatste 6 maanden Huidig jaa…" at bounding box center [582, 383] width 1164 height 766
click at [239, 86] on link "Gewicht (t) (12,580 t)" at bounding box center [250, 100] width 114 height 32
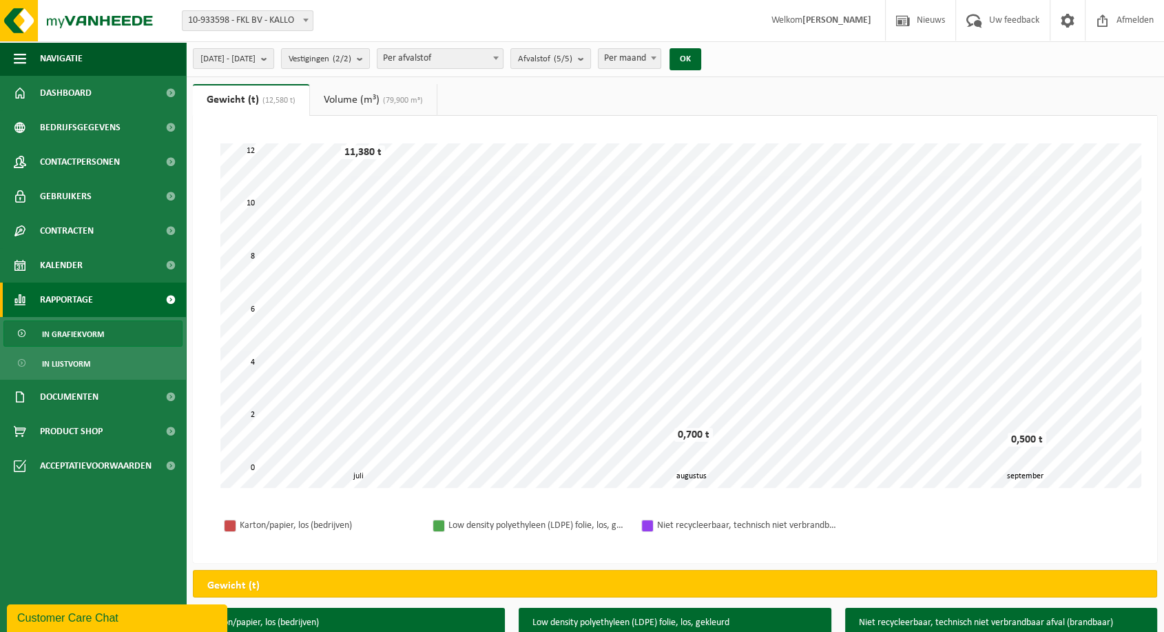
click at [359, 95] on link "Volume (m³) (79,900 m³)" at bounding box center [373, 100] width 127 height 32
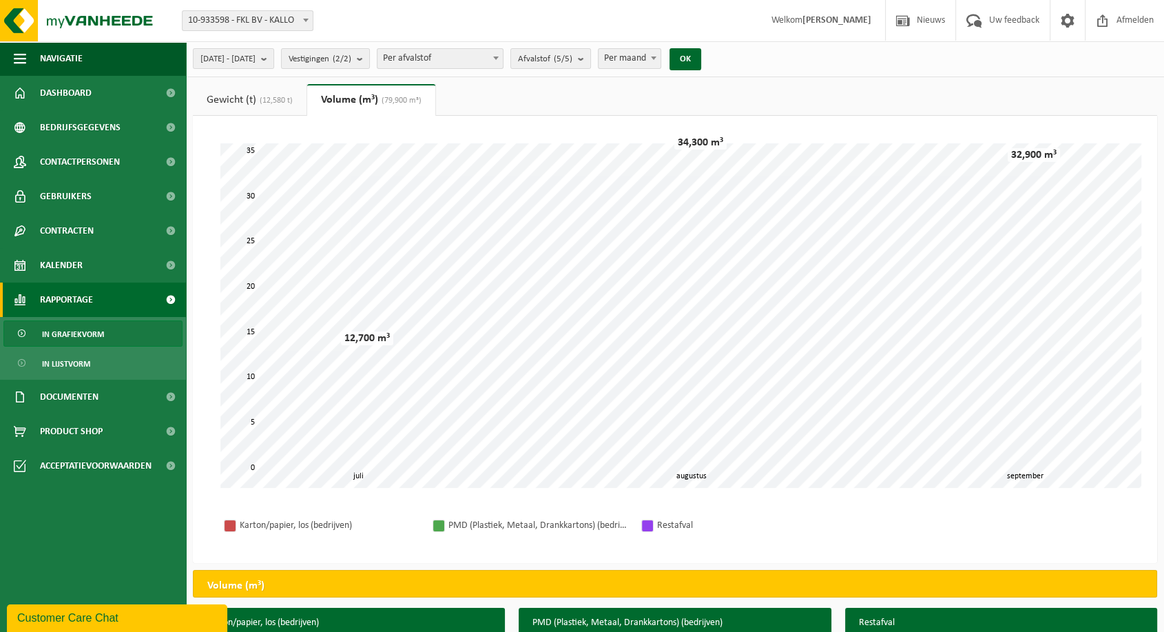
click at [272, 110] on link "Gewicht (t) (12,580 t)" at bounding box center [250, 100] width 114 height 32
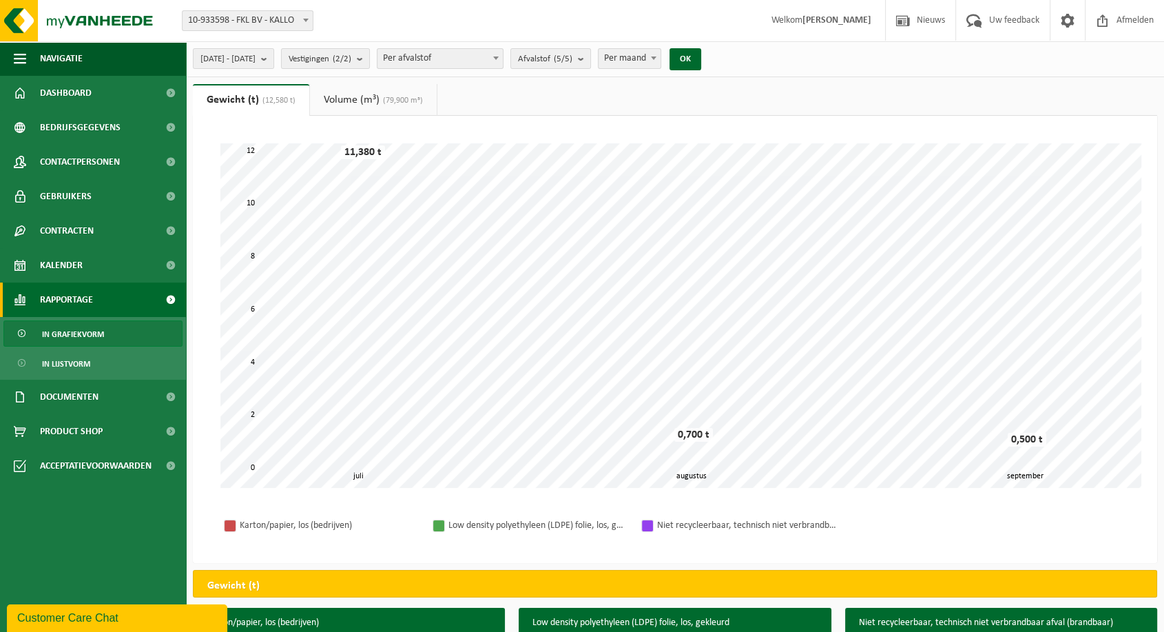
click at [390, 101] on span "(79,900 m³)" at bounding box center [400, 100] width 43 height 8
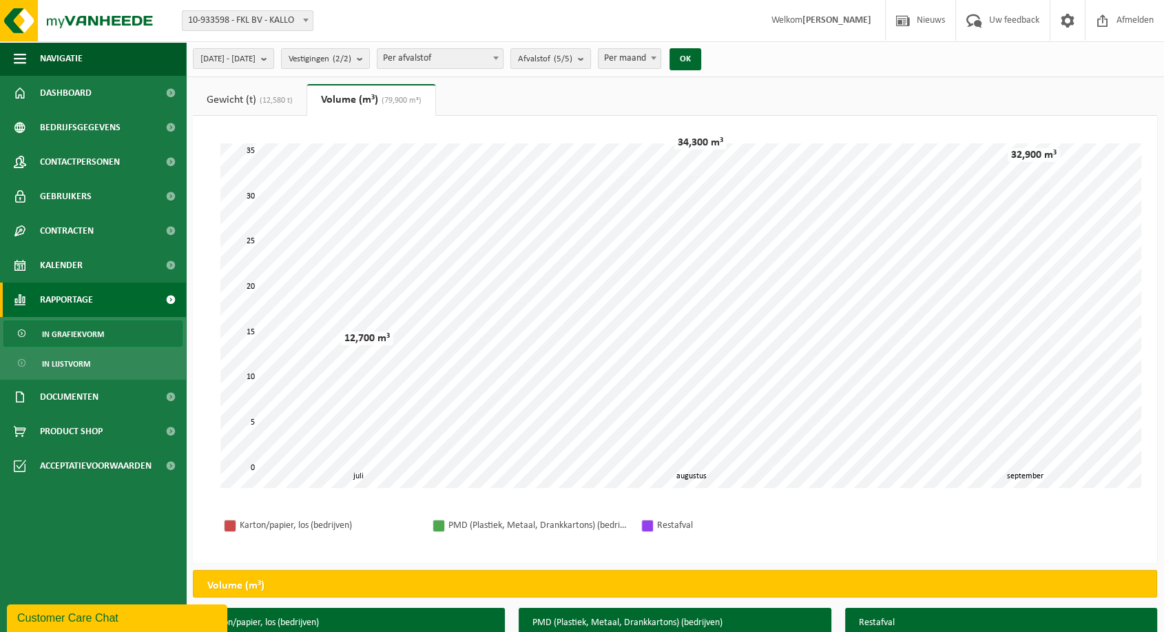
click at [858, 537] on div "Karton/papier, los (bedrijven) PMD (Plastiek, Metaal, Drankkartons) (bedrijven)…" at bounding box center [675, 525] width 937 height 48
click at [267, 101] on span "(12,580 t)" at bounding box center [274, 100] width 37 height 8
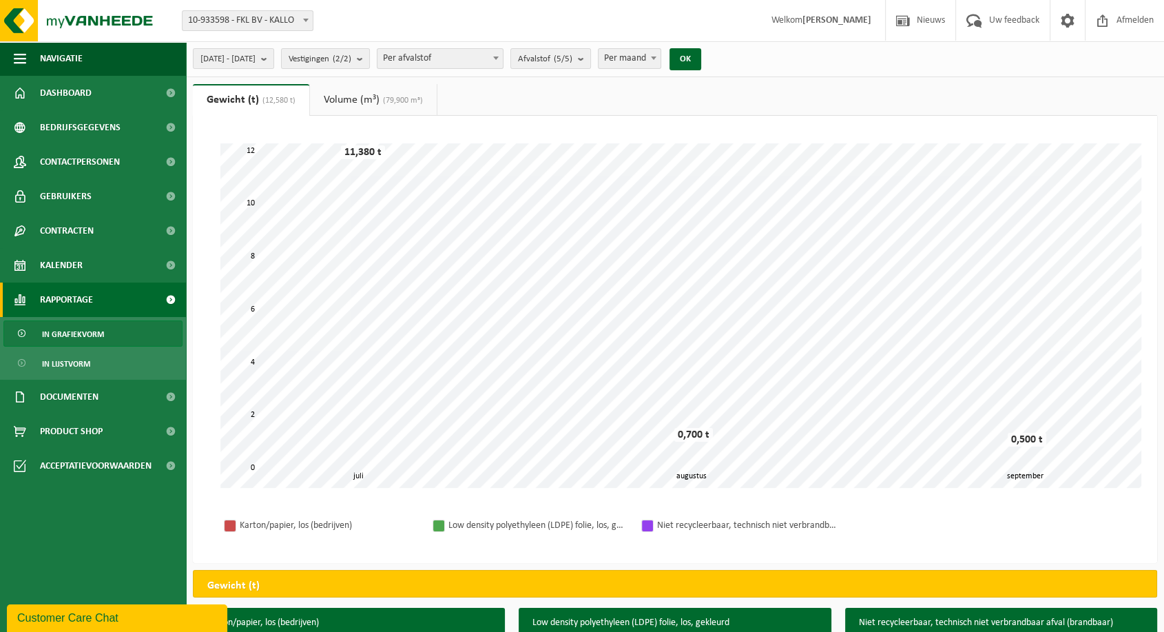
click at [400, 96] on span "(79,900 m³)" at bounding box center [400, 100] width 43 height 8
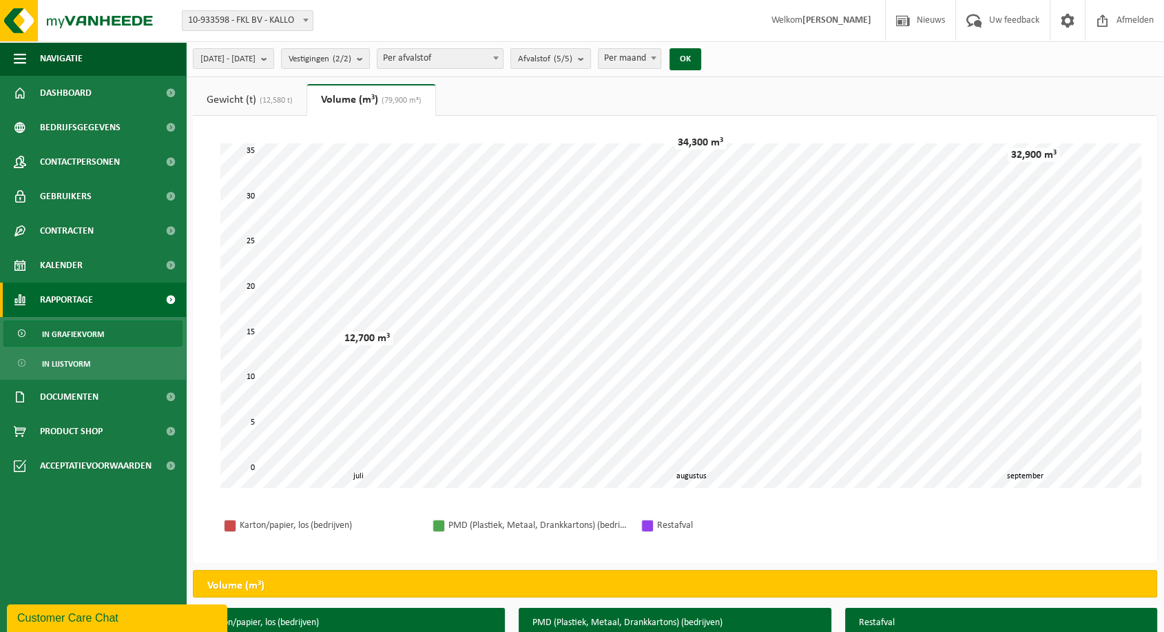
click at [269, 111] on link "Gewicht (t) (12,580 t)" at bounding box center [250, 100] width 114 height 32
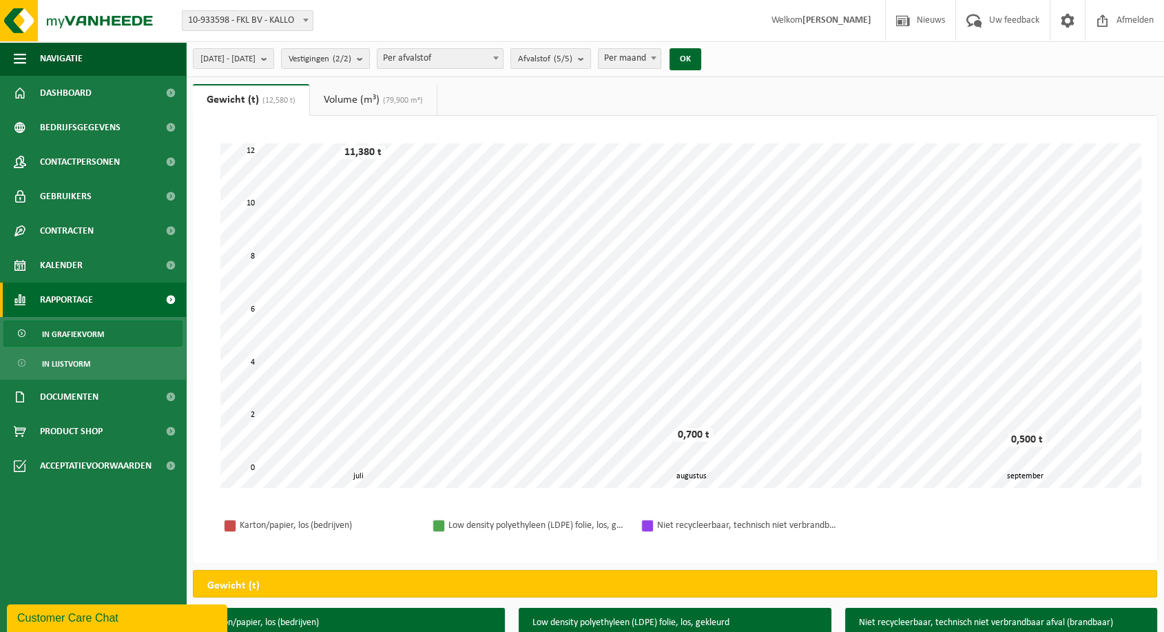
click at [421, 86] on link "Volume (m³) (79,900 m³)" at bounding box center [373, 100] width 127 height 32
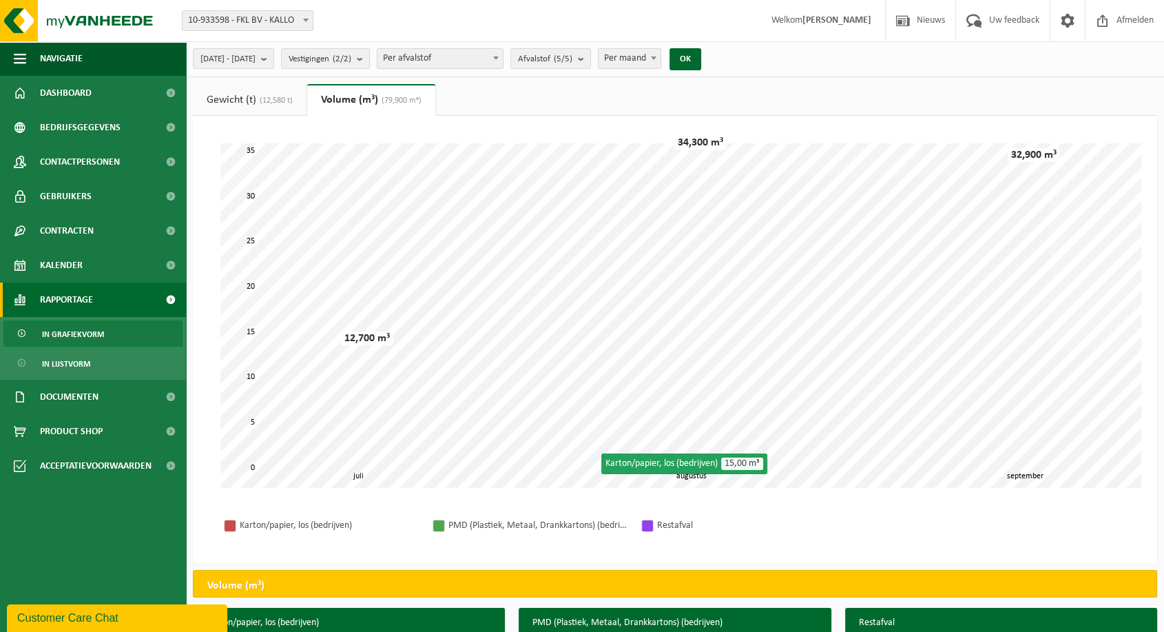
click at [236, 106] on link "Gewicht (t) (12,580 t)" at bounding box center [250, 100] width 114 height 32
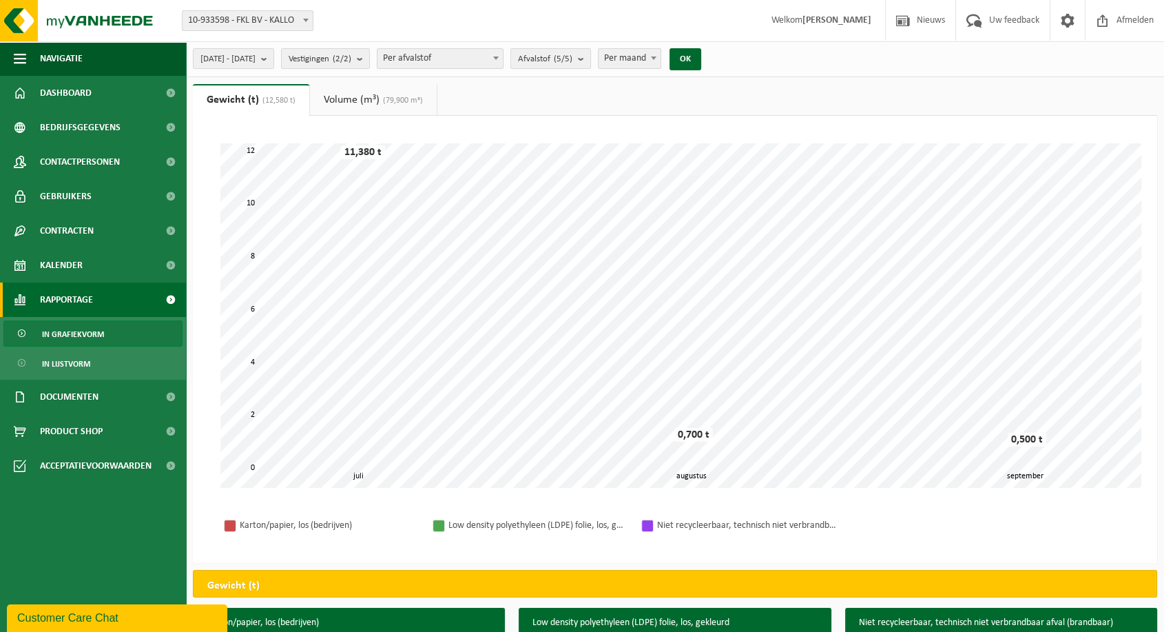
click at [391, 106] on link "Volume (m³) (79,900 m³)" at bounding box center [373, 100] width 127 height 32
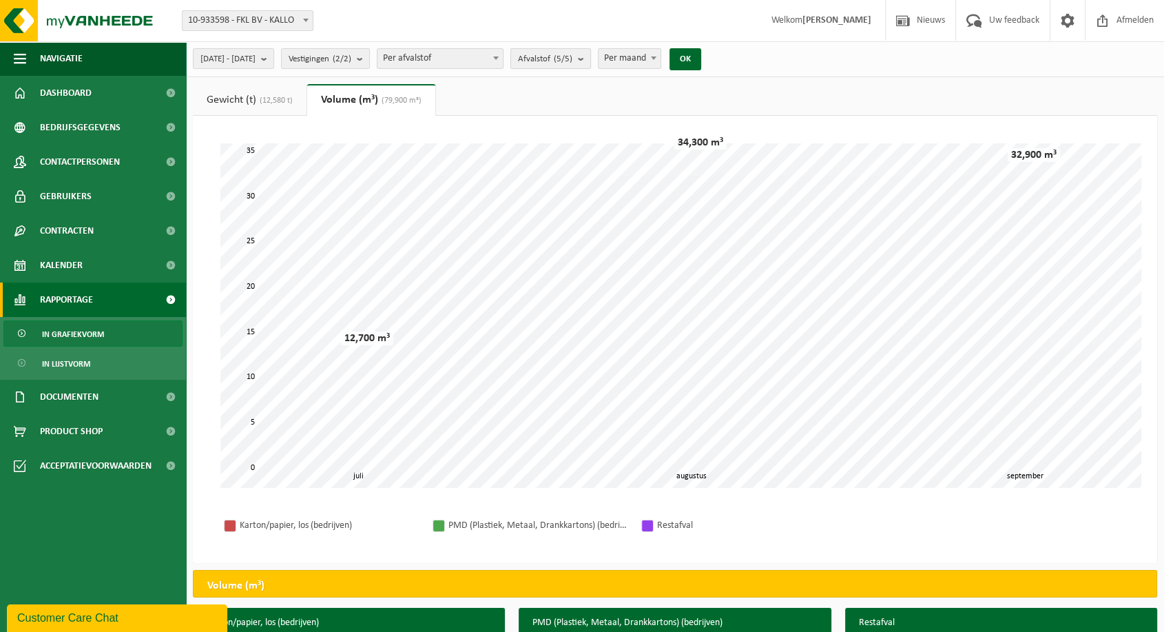
click at [572, 59] on span "Afvalstof (5/5)" at bounding box center [545, 59] width 54 height 21
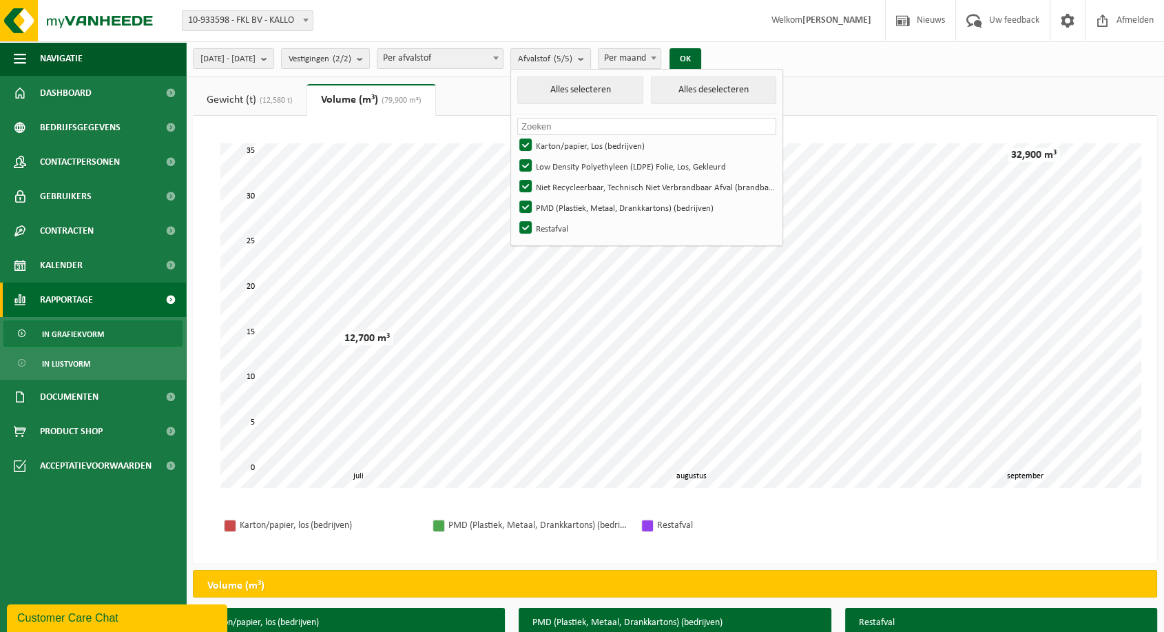
click at [572, 59] on span "Afvalstof (5/5)" at bounding box center [545, 59] width 54 height 21
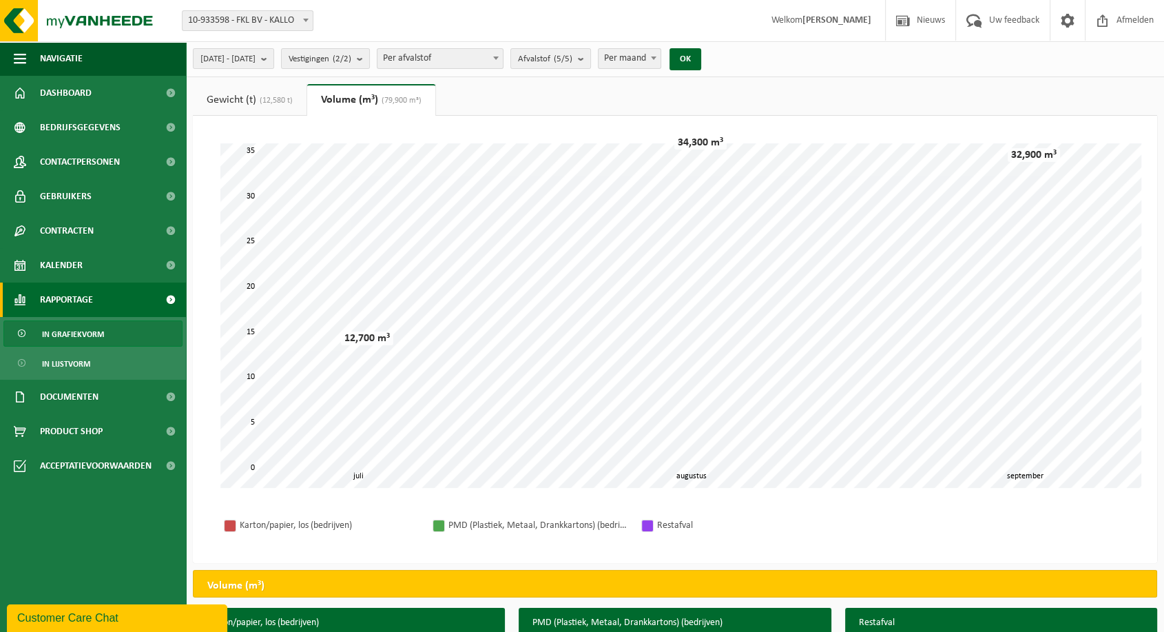
click at [281, 100] on span "(12,580 t)" at bounding box center [274, 100] width 37 height 8
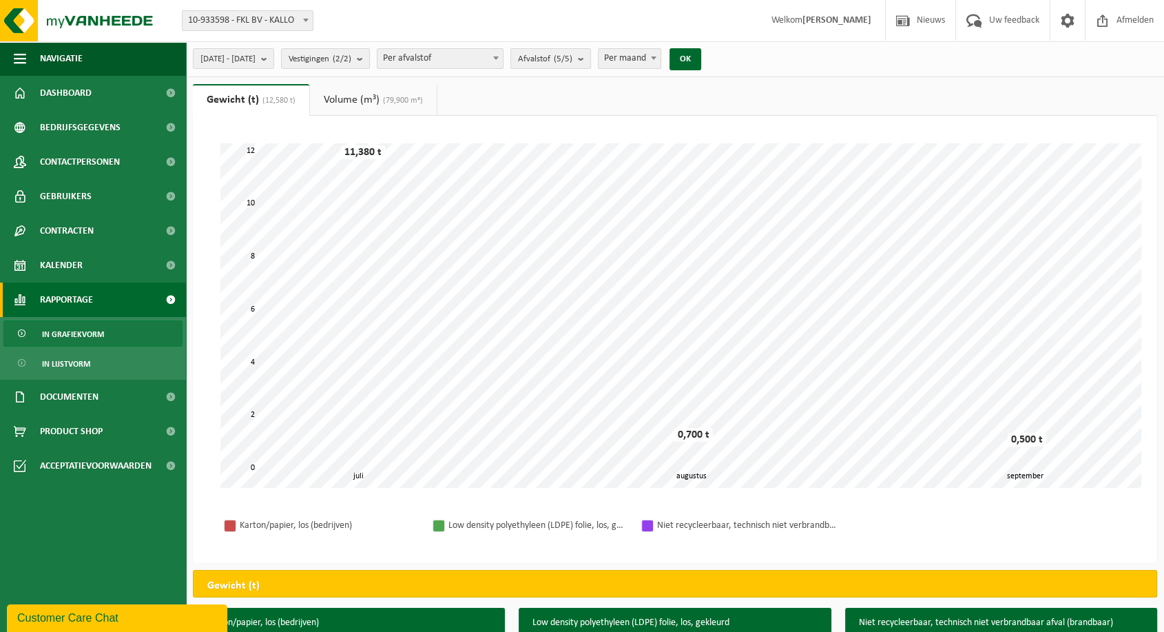
click at [366, 105] on link "Volume (m³) (79,900 m³)" at bounding box center [373, 100] width 127 height 32
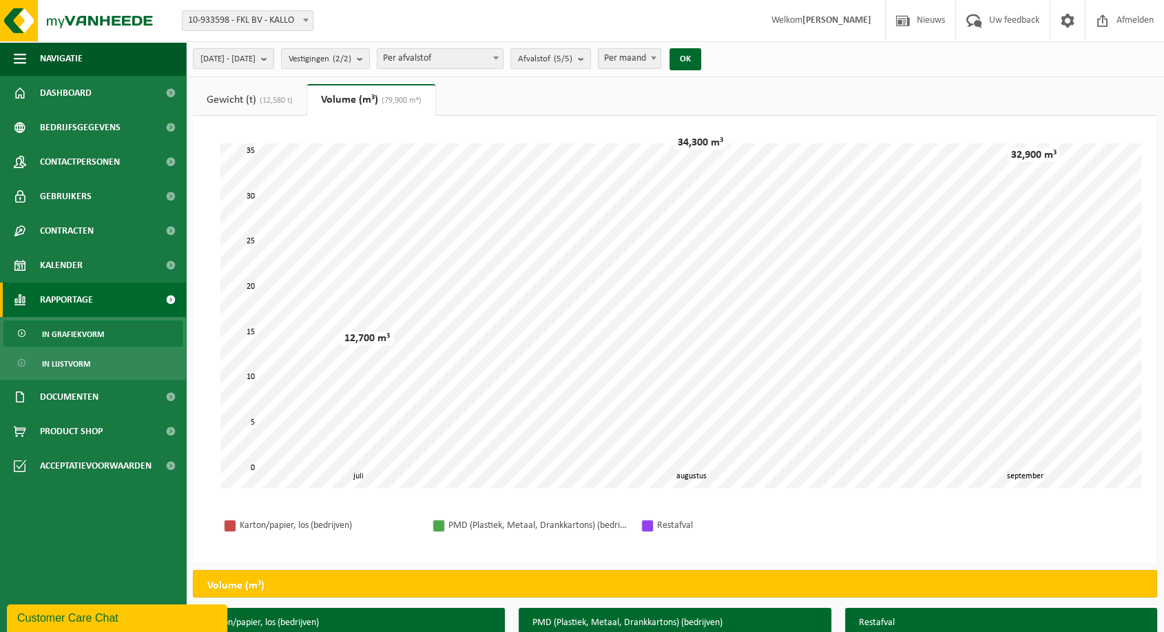
click at [239, 116] on div "Even geduld. Door de grote hoeveelheid gegevens duurt het laden even. augustus …" at bounding box center [675, 339] width 964 height 447
click at [249, 101] on link "Gewicht (t) (12,580 t)" at bounding box center [250, 100] width 114 height 32
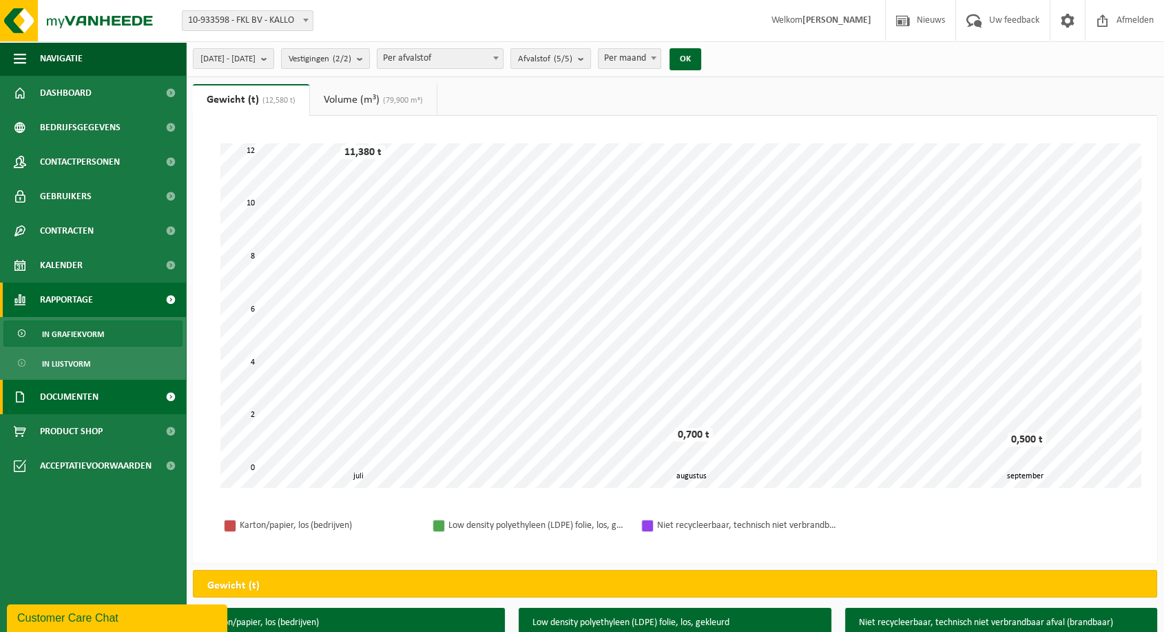
click at [83, 394] on span "Documenten" at bounding box center [69, 396] width 59 height 34
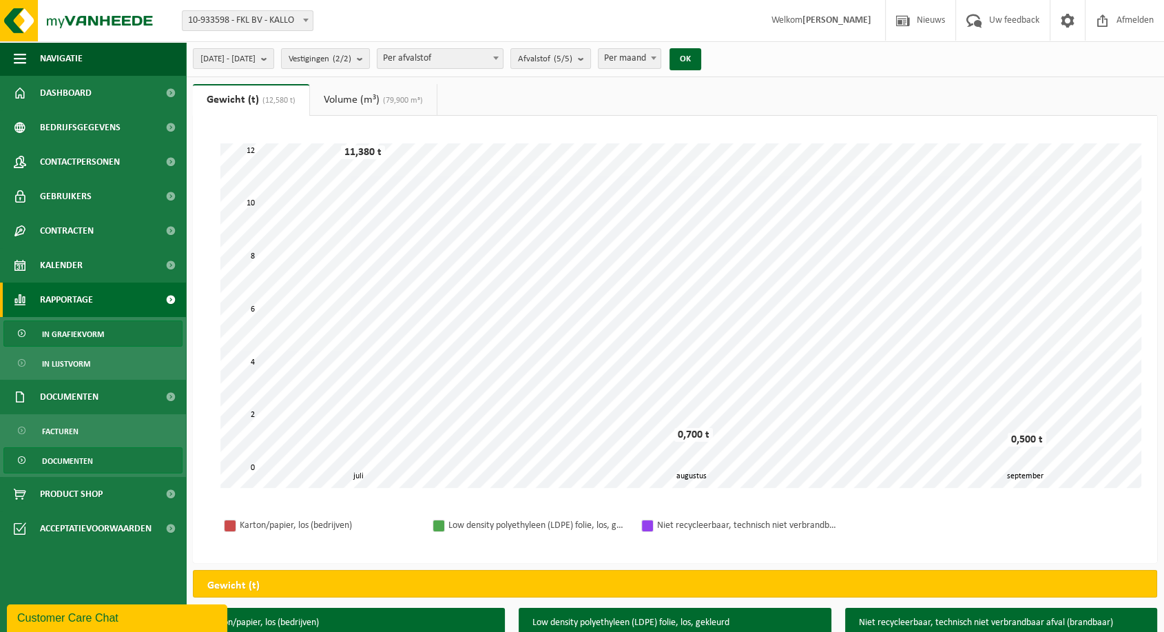
click at [83, 456] on span "Documenten" at bounding box center [67, 461] width 51 height 26
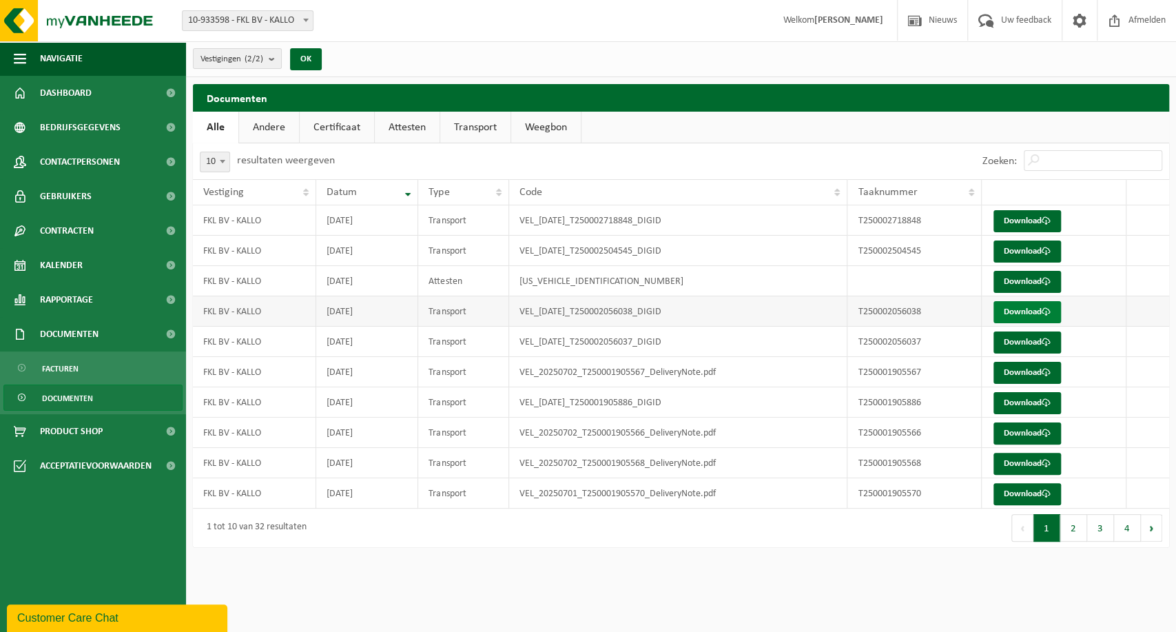
click at [1009, 301] on link "Download" at bounding box center [1026, 312] width 67 height 22
click at [1036, 222] on link "Download" at bounding box center [1026, 221] width 67 height 22
click at [101, 308] on link "Rapportage" at bounding box center [93, 299] width 186 height 34
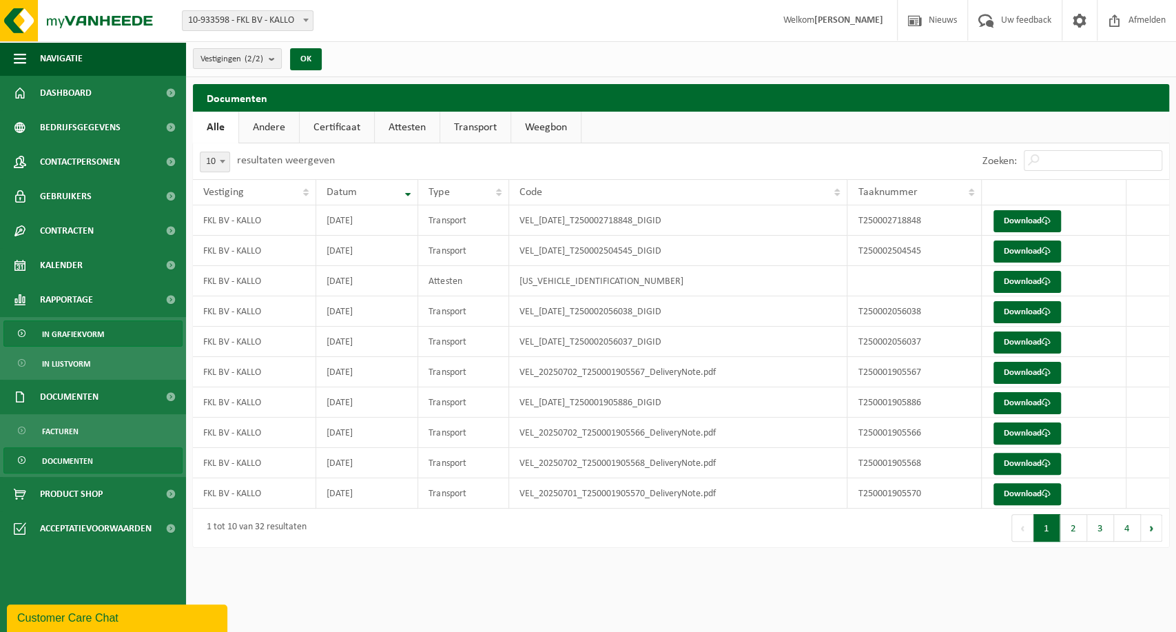
click at [95, 345] on span "In grafiekvorm" at bounding box center [73, 334] width 62 height 26
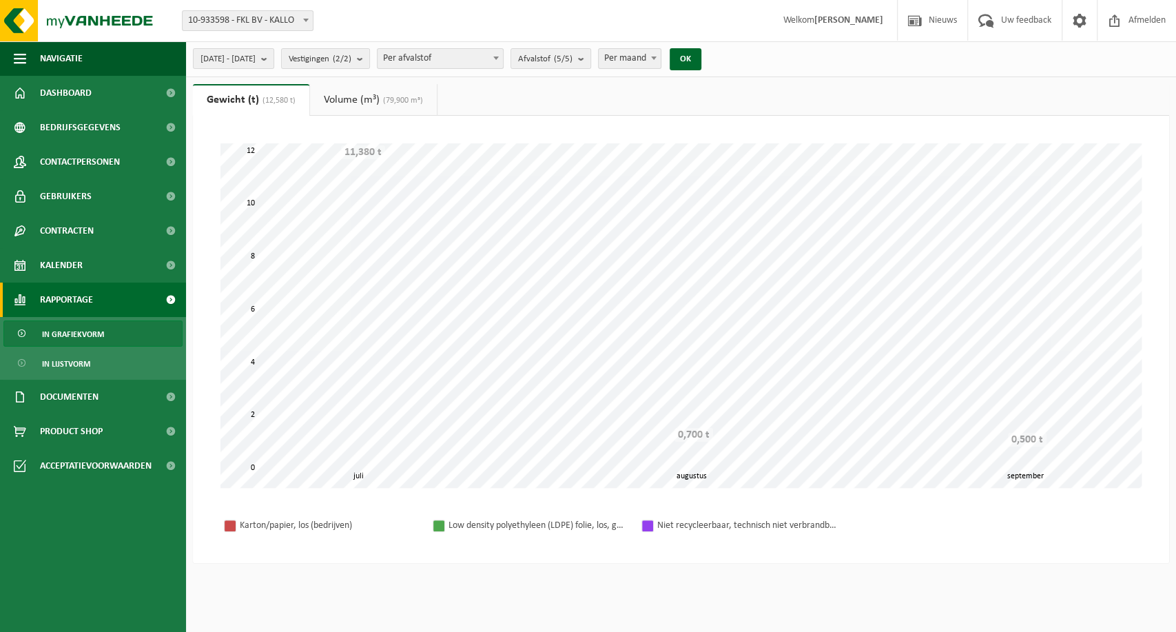
click at [320, 98] on link "Volume (m³) (79,900 m³)" at bounding box center [373, 100] width 127 height 32
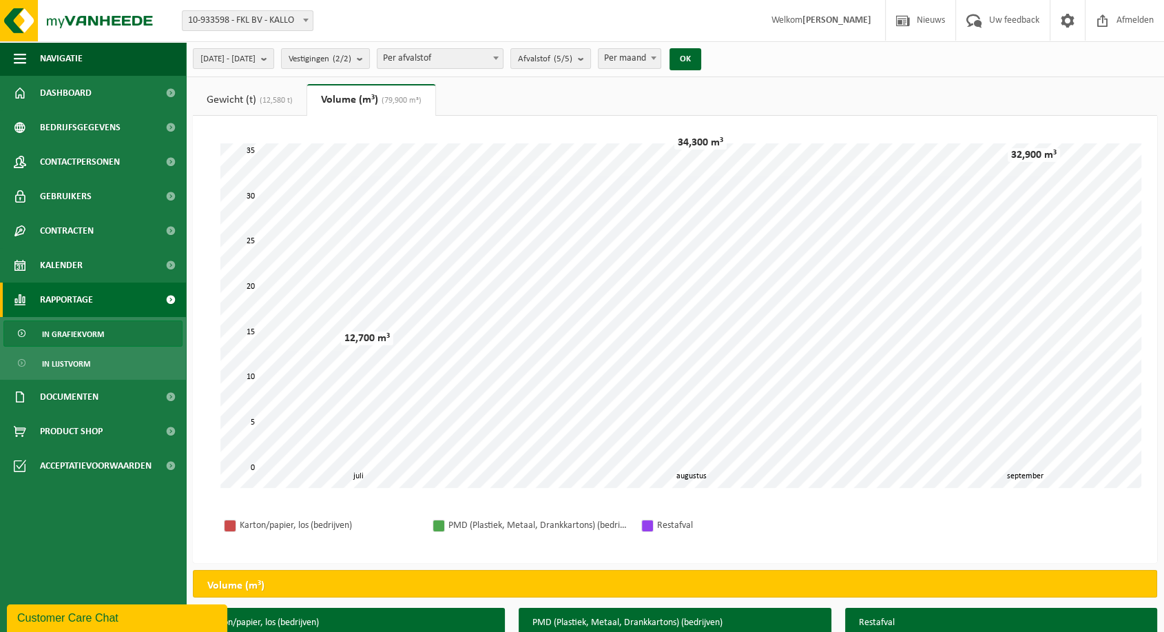
click at [267, 101] on span "(12,580 t)" at bounding box center [274, 100] width 37 height 8
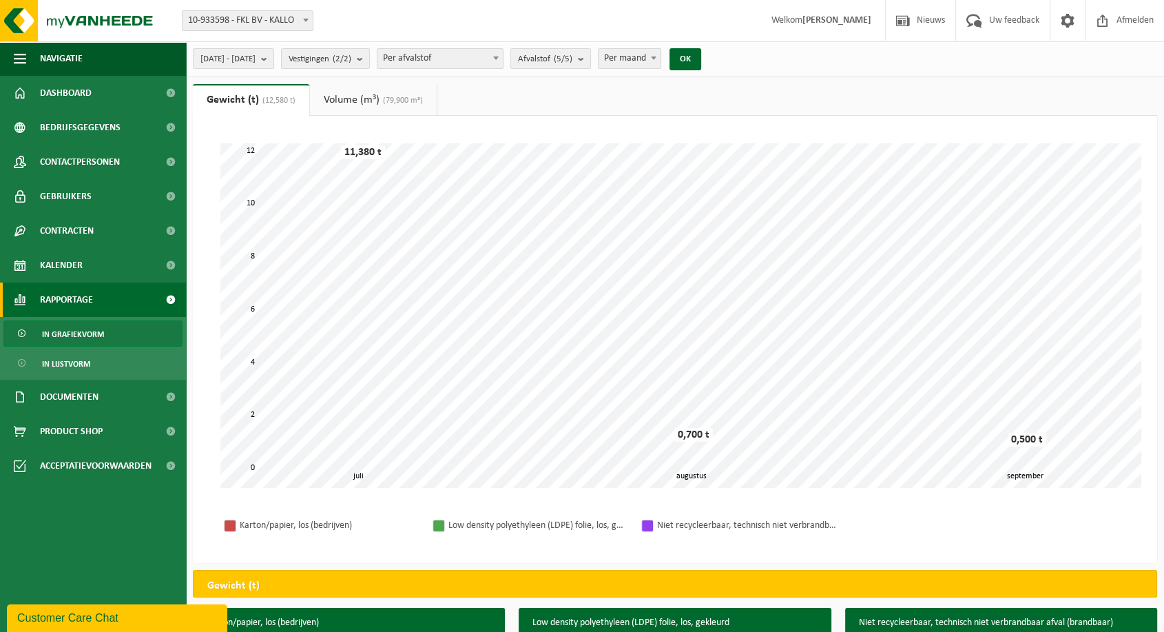
click at [357, 97] on link "Volume (m³) (79,900 m³)" at bounding box center [373, 100] width 127 height 32
